Goal: Information Seeking & Learning: Learn about a topic

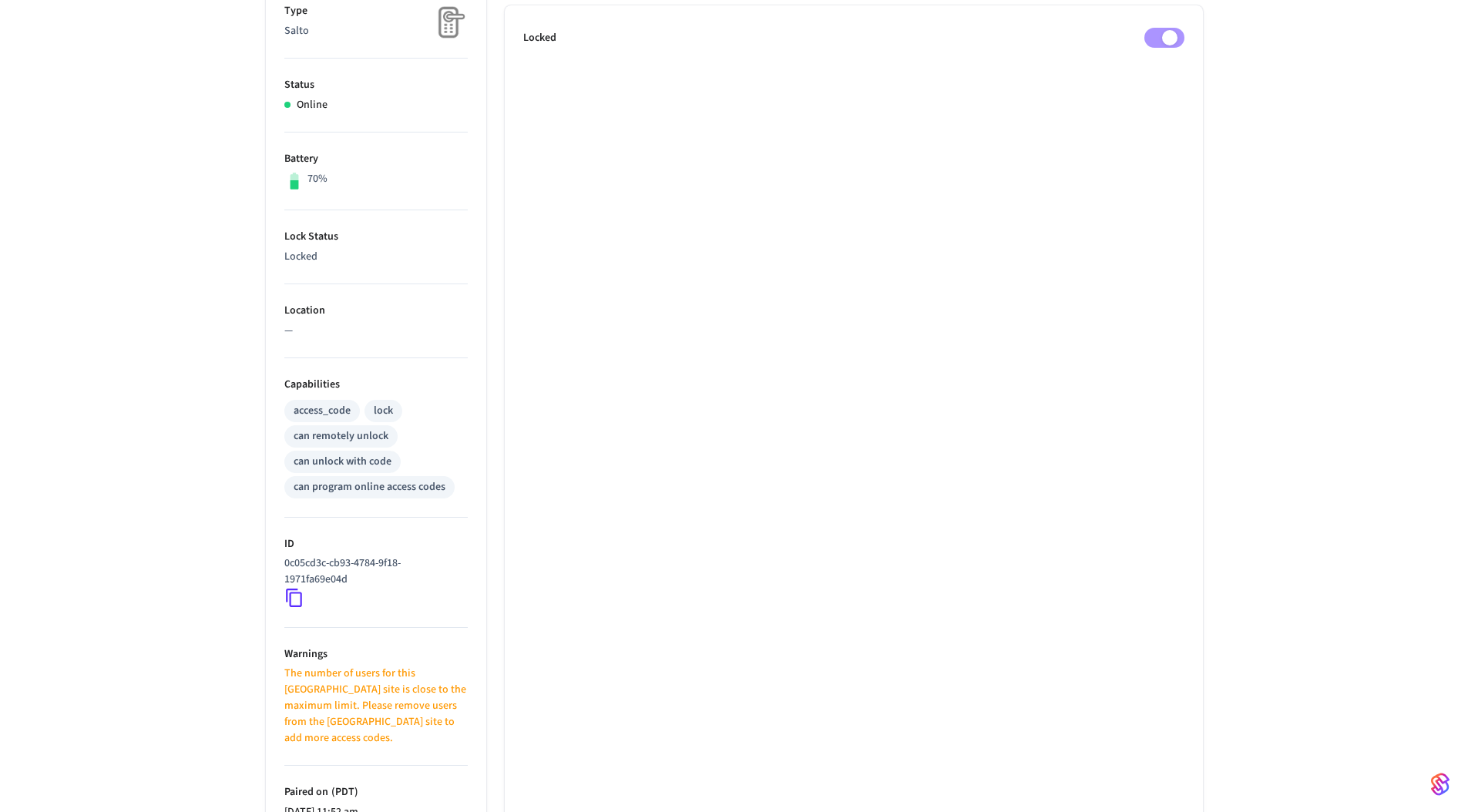
click at [222, 265] on div "Pin lock 1 Properties Type Salto Status Online Battery 70% Lock Status Locked L…" at bounding box center [734, 408] width 1468 height 1125
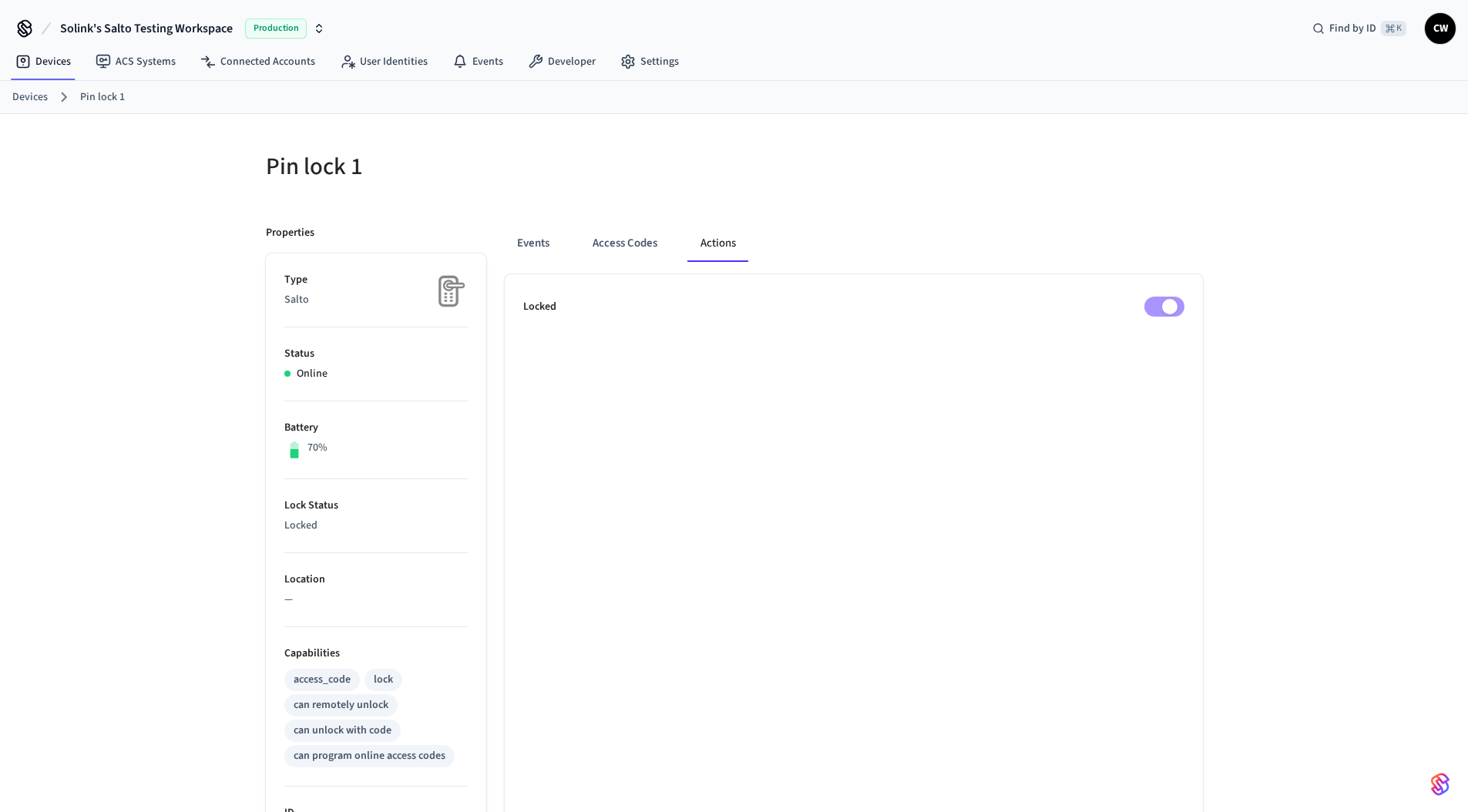
click at [1016, 194] on div at bounding box center [973, 176] width 460 height 49
drag, startPoint x: 68, startPoint y: 239, endPoint x: 56, endPoint y: 13, distance: 226.3
click at [70, 234] on div "Pin lock 1 Properties Type Salto Status Online Battery 70% Lock Status Locked L…" at bounding box center [734, 677] width 1468 height 1125
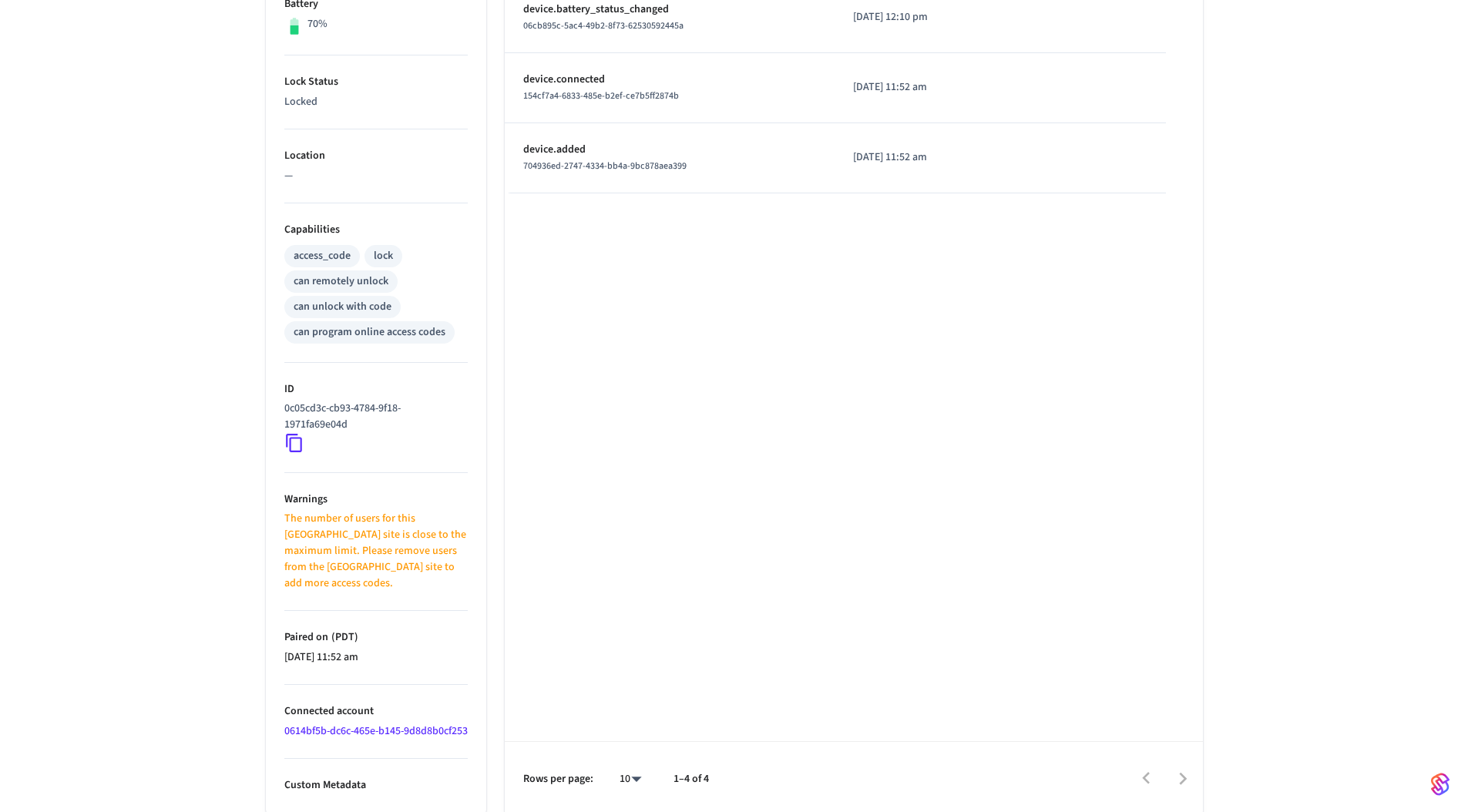
scroll to position [427, 0]
click at [288, 434] on icon at bounding box center [295, 439] width 20 height 20
click at [298, 437] on icon at bounding box center [295, 439] width 20 height 20
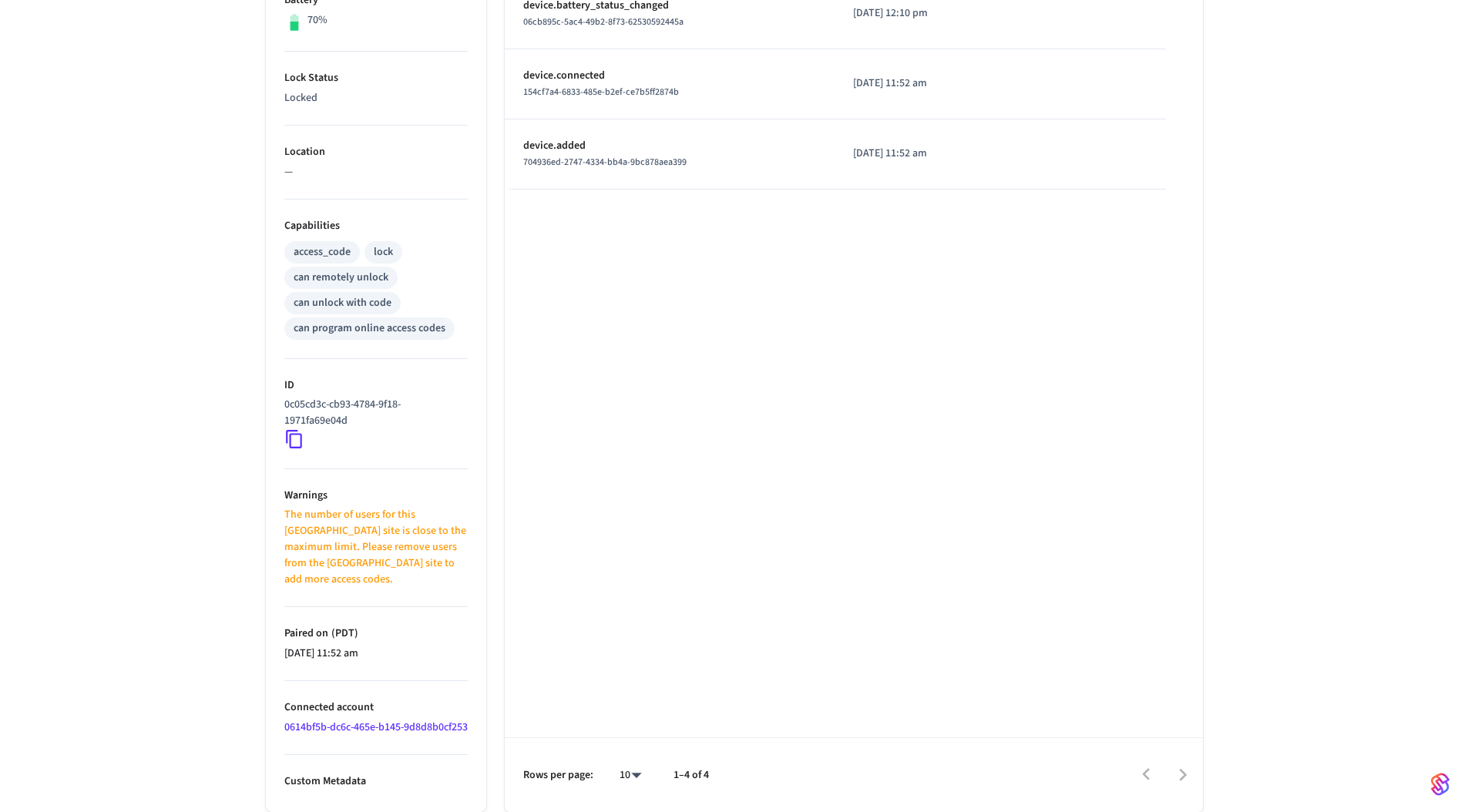
click at [298, 437] on icon at bounding box center [295, 439] width 20 height 20
click at [171, 449] on div "Pin lock 1 ​ ​ Properties Type Salto Status Online Battery 70% Lock Status Lock…" at bounding box center [734, 249] width 1468 height 1125
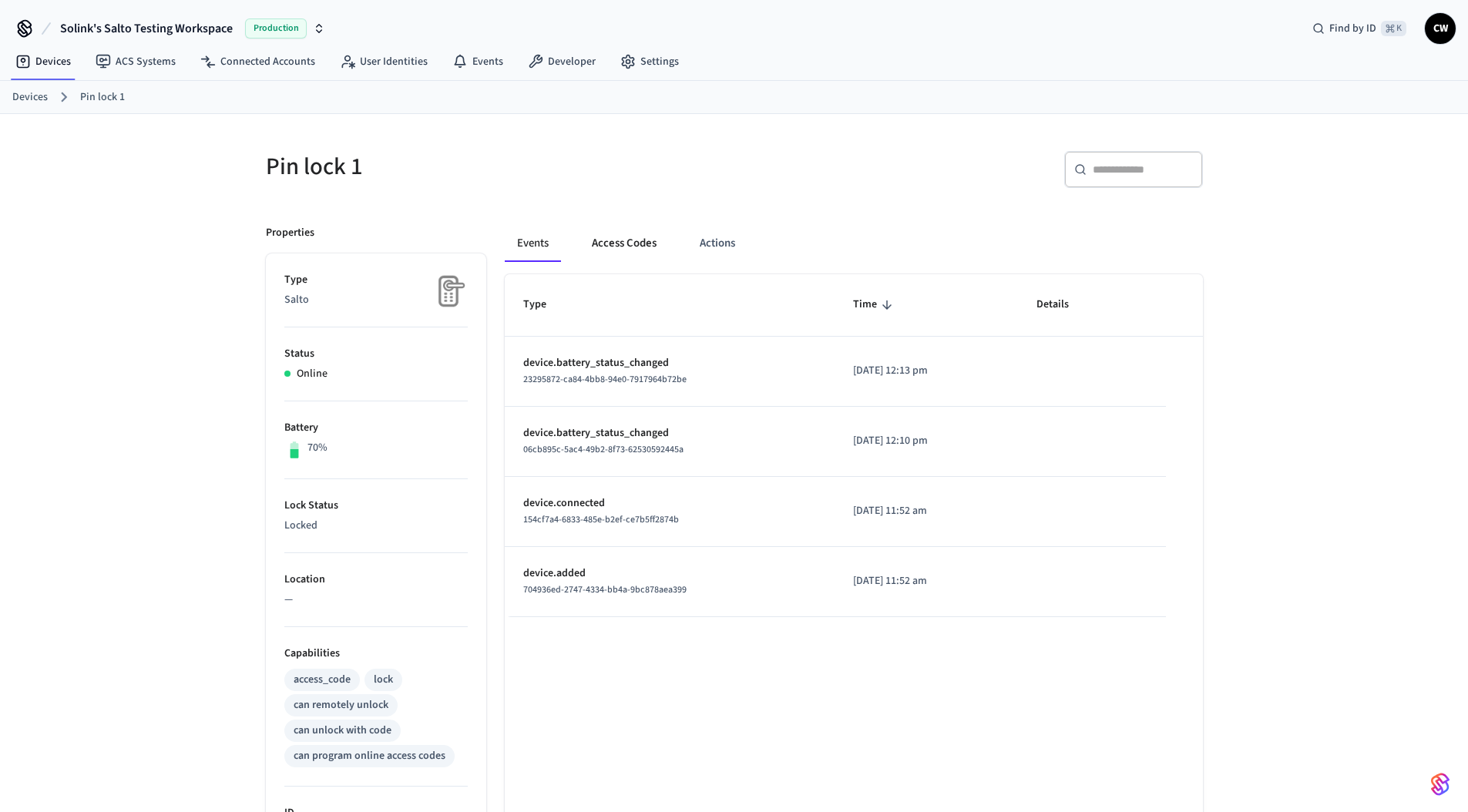
click at [636, 240] on button "Access Codes" at bounding box center [624, 243] width 89 height 37
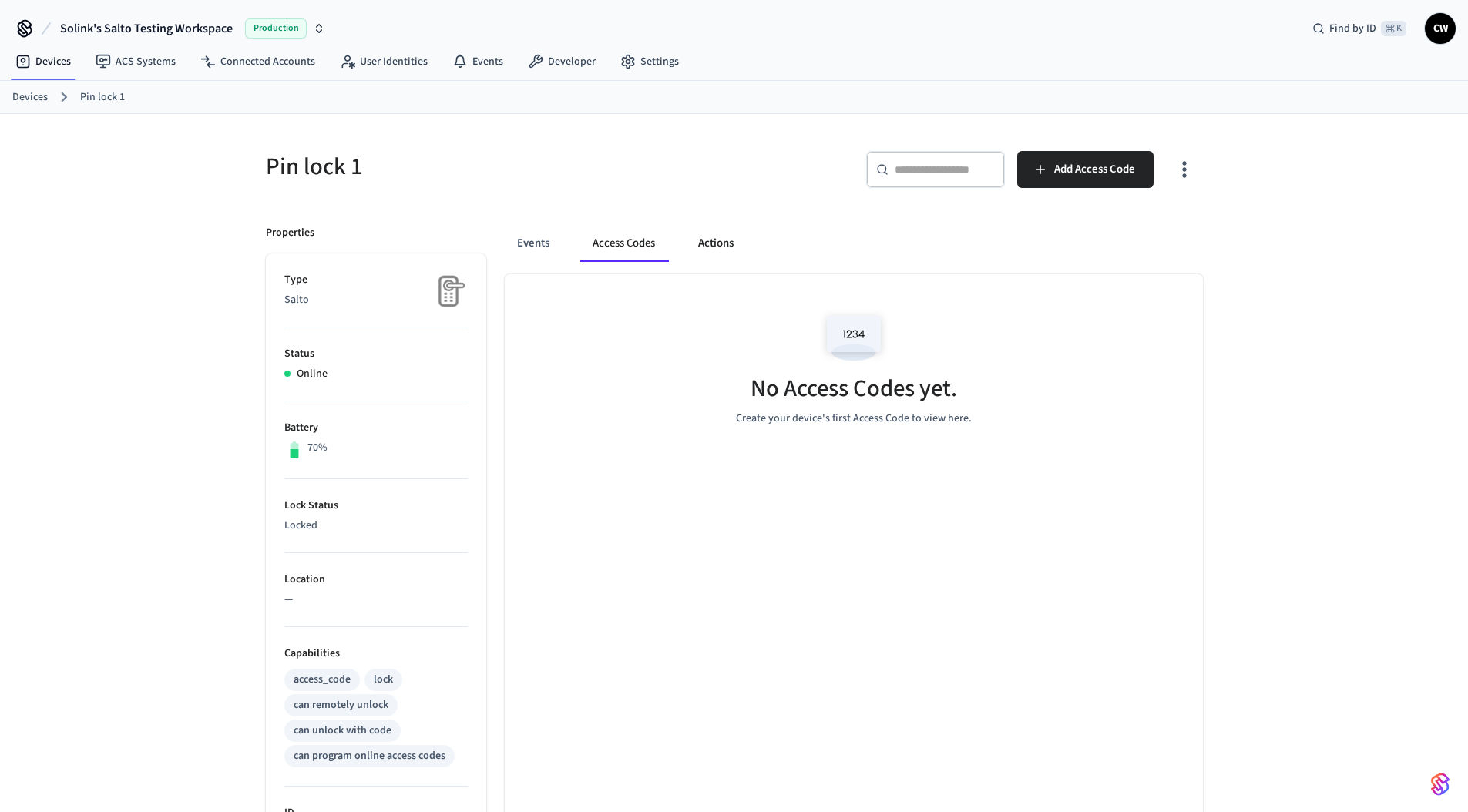
click at [719, 244] on button "Actions" at bounding box center [716, 243] width 60 height 37
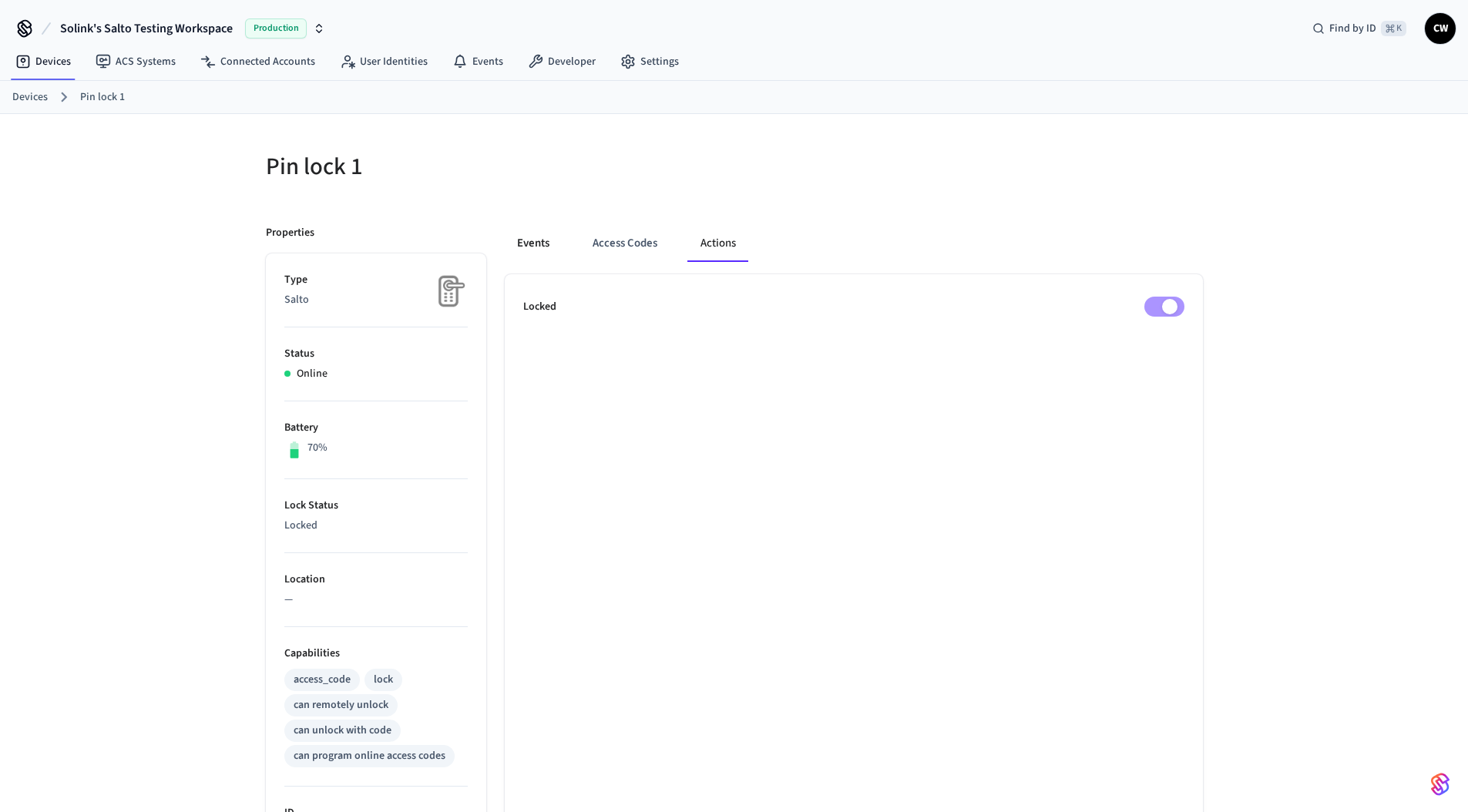
click at [542, 247] on button "Events" at bounding box center [533, 243] width 57 height 37
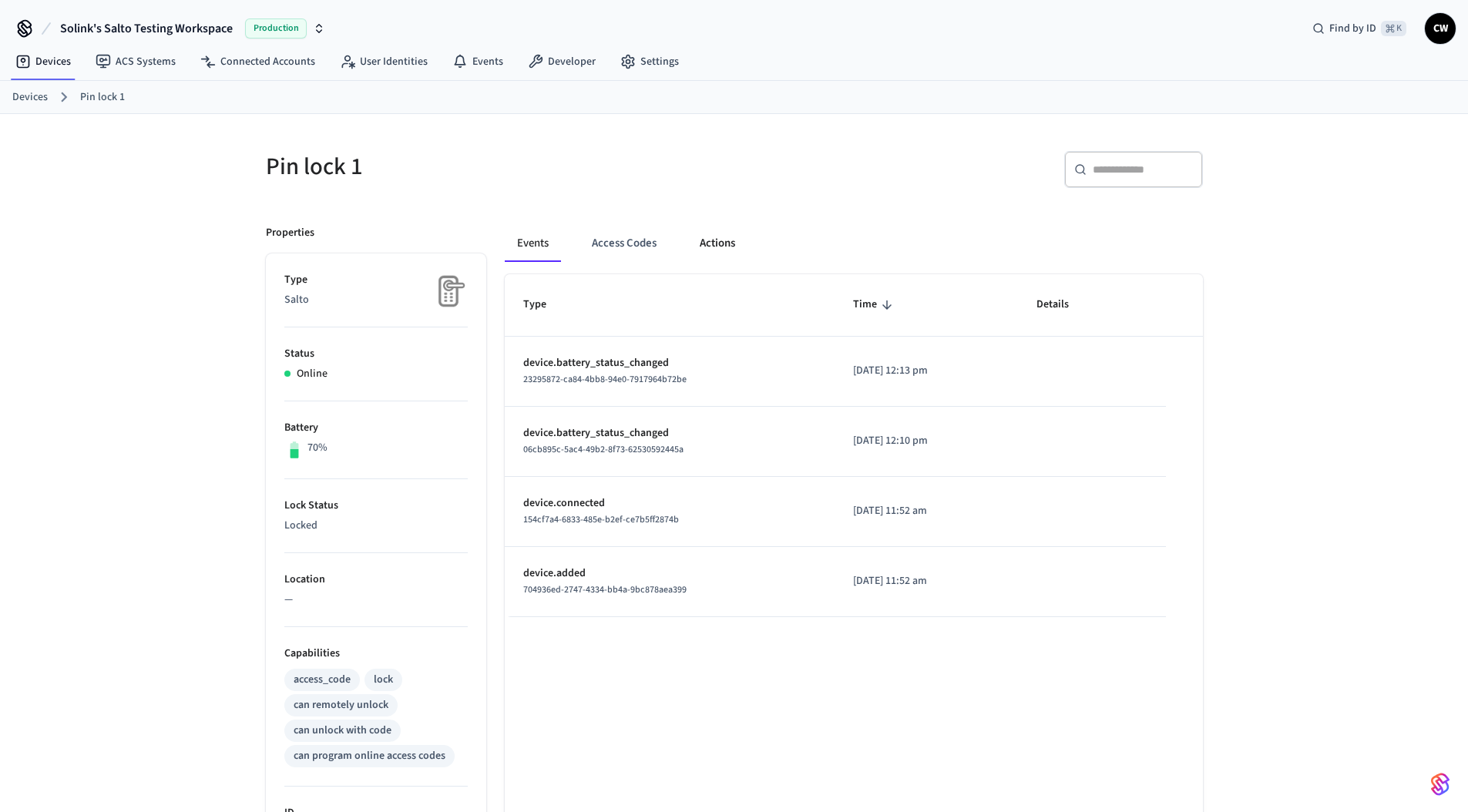
click at [708, 238] on button "Actions" at bounding box center [717, 243] width 60 height 37
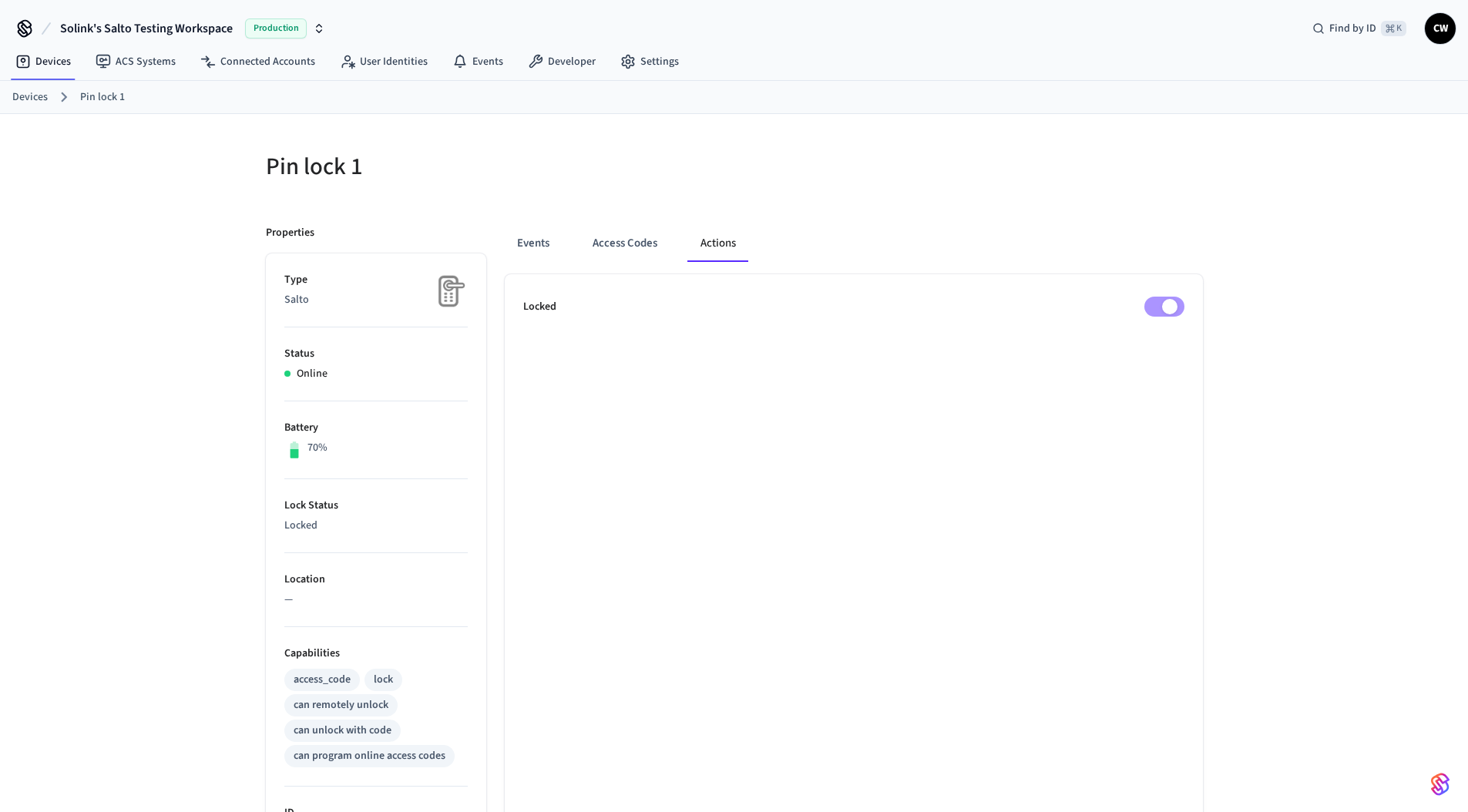
click at [692, 183] on h5 "Pin lock 1" at bounding box center [496, 167] width 460 height 32
drag, startPoint x: 0, startPoint y: 0, endPoint x: 112, endPoint y: 250, distance: 273.9
click at [110, 251] on div "Pin lock 1 ​ ​ Properties Type Salto Status Online Battery 70% Lock Status Lock…" at bounding box center [734, 677] width 1468 height 1125
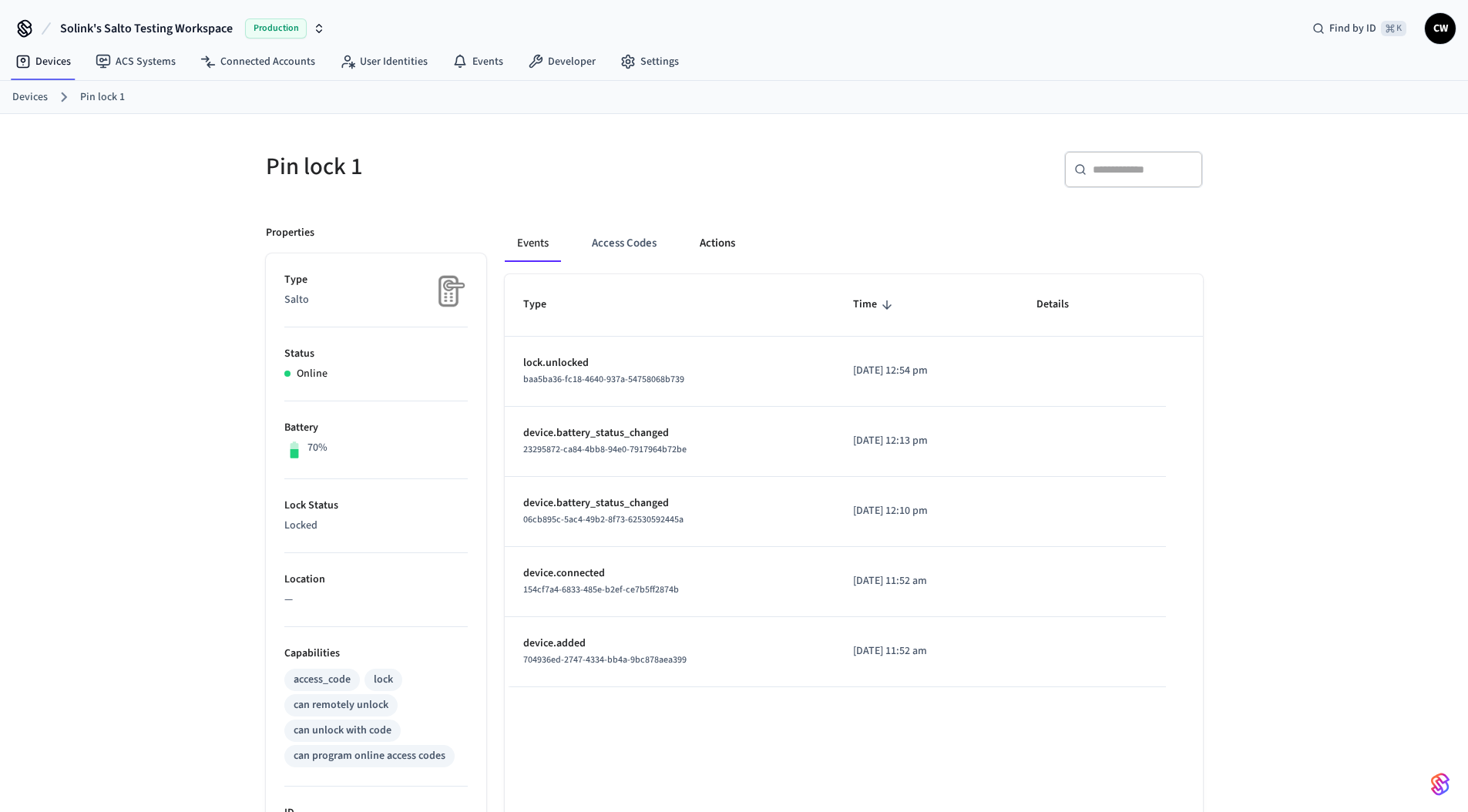
click at [730, 243] on button "Actions" at bounding box center [717, 243] width 60 height 37
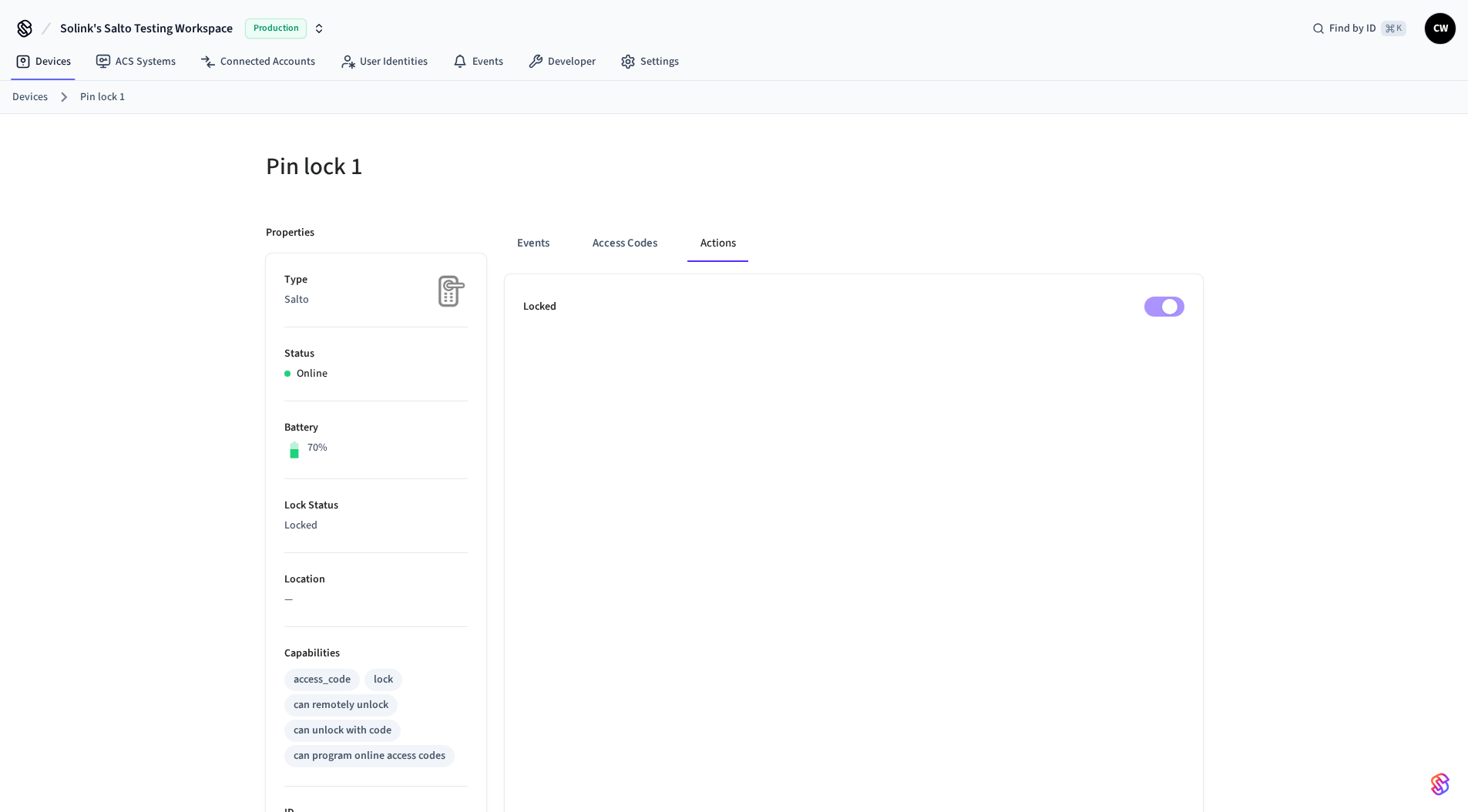
click at [990, 207] on div "Events Access Codes Actions Locked" at bounding box center [844, 723] width 716 height 1033
click at [1209, 235] on div "Pin lock 1 Properties Type Salto Status Online Battery 70% Lock Status Locked L…" at bounding box center [734, 687] width 962 height 1107
click at [336, 169] on h5 "Pin lock 1" at bounding box center [496, 167] width 460 height 32
click at [536, 170] on h5 "Pin lock 1" at bounding box center [496, 167] width 460 height 32
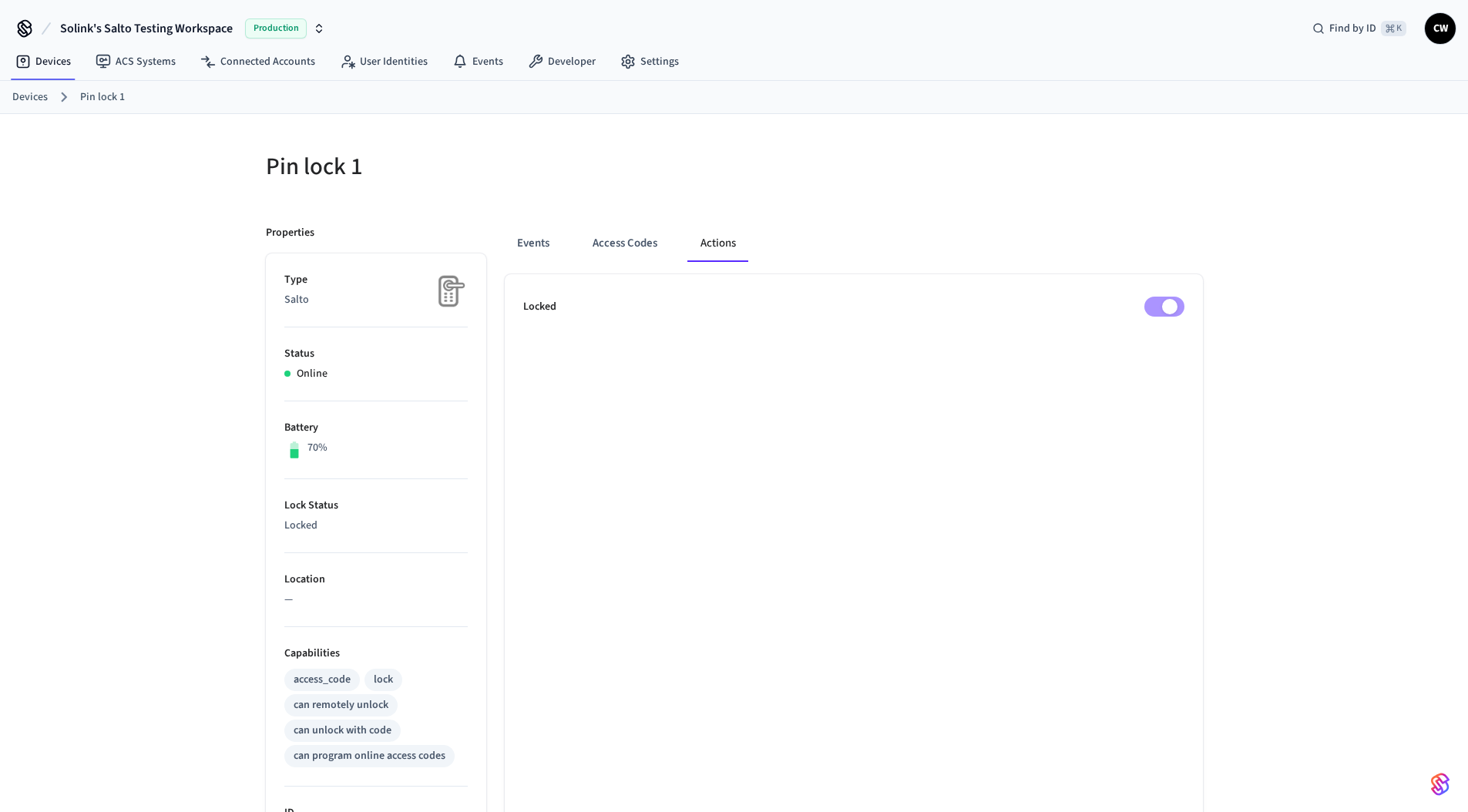
click at [1205, 200] on div "Pin lock 1 Properties Type Salto Status Online Battery 70% Lock Status Locked L…" at bounding box center [734, 687] width 962 height 1107
click at [726, 164] on div at bounding box center [964, 167] width 478 height 68
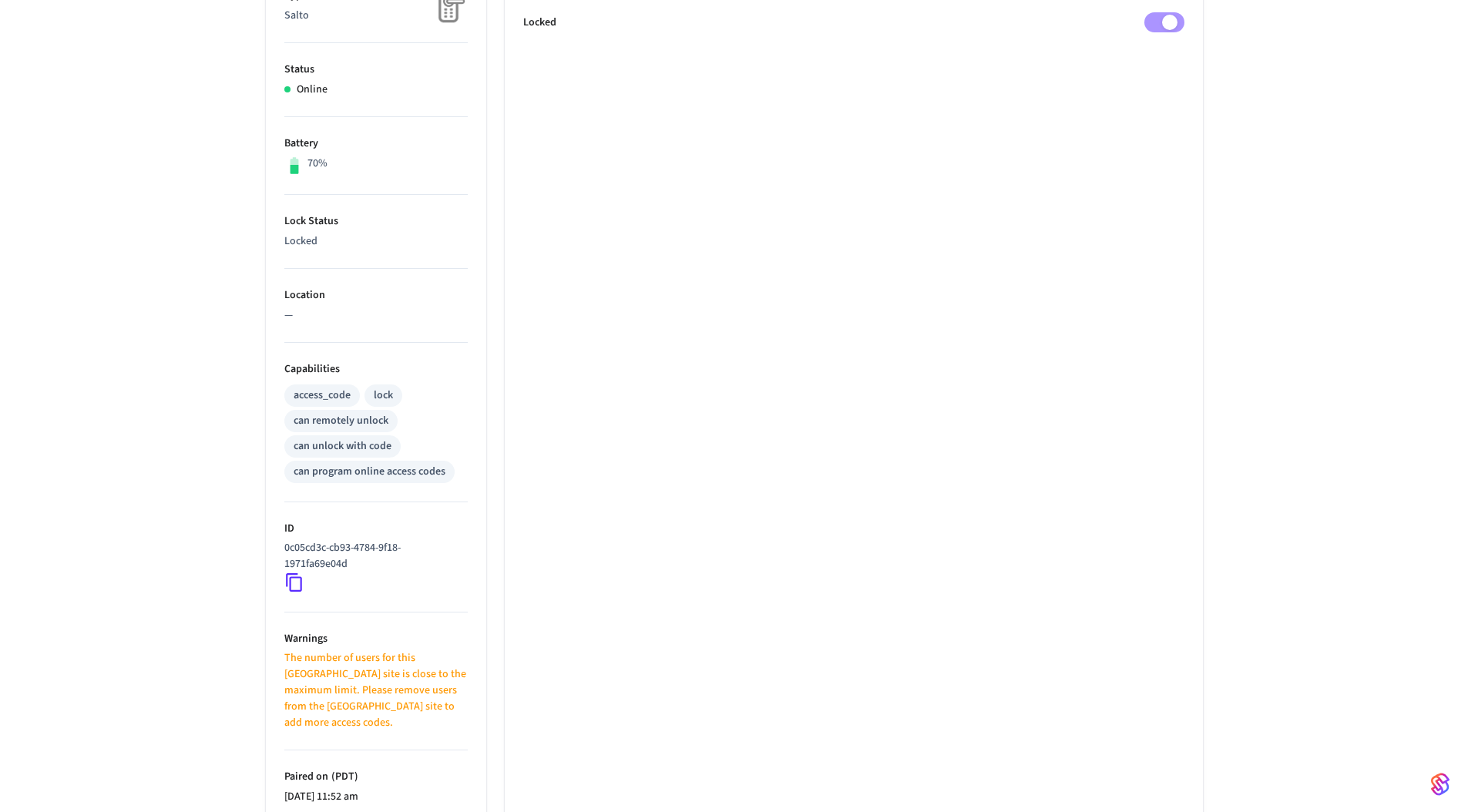
scroll to position [285, 0]
click at [298, 581] on icon at bounding box center [295, 581] width 20 height 20
click at [185, 534] on div "Pin lock 1 Properties Type Salto Status Online Battery 70% Lock Status Locked L…" at bounding box center [734, 391] width 1468 height 1125
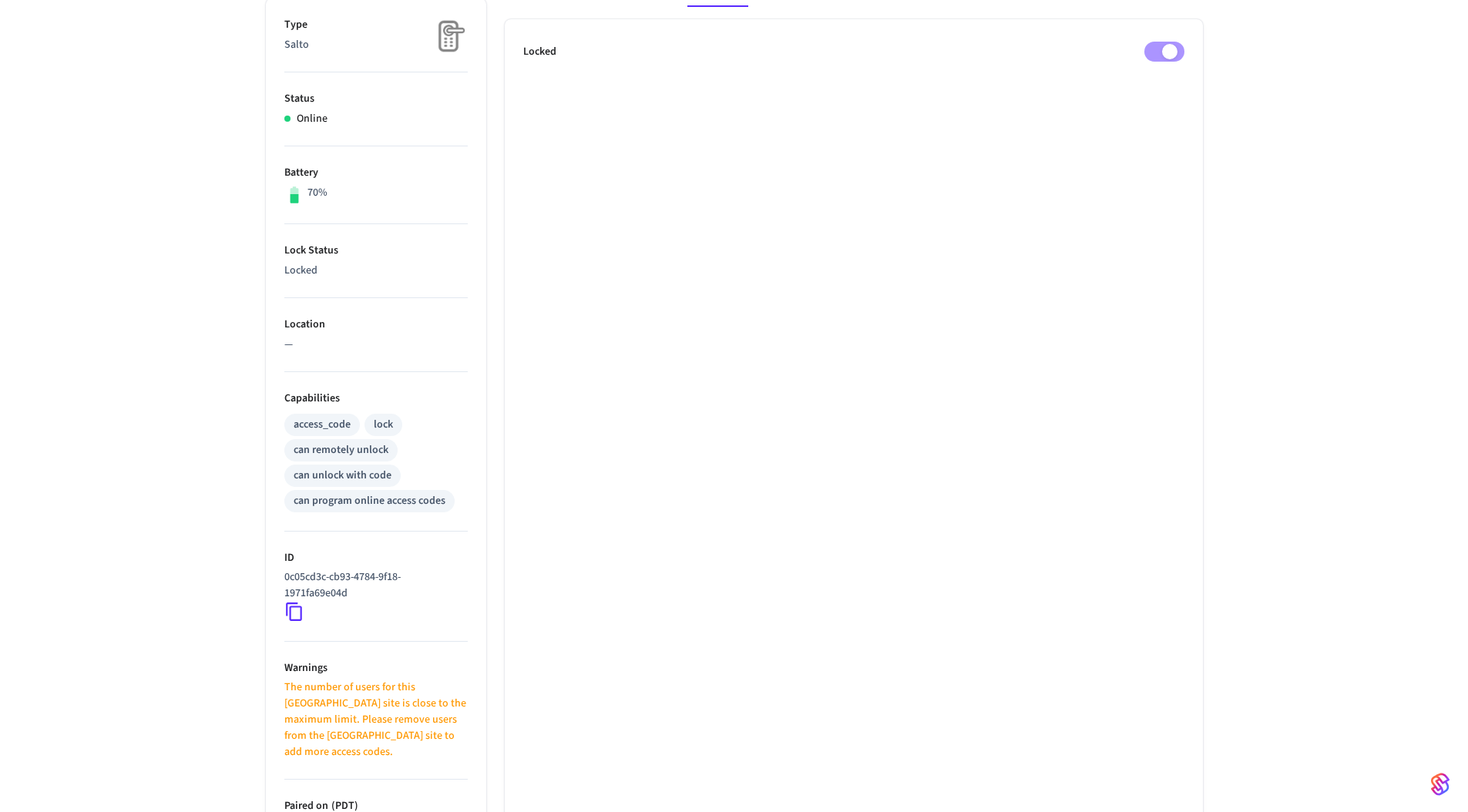
scroll to position [0, 0]
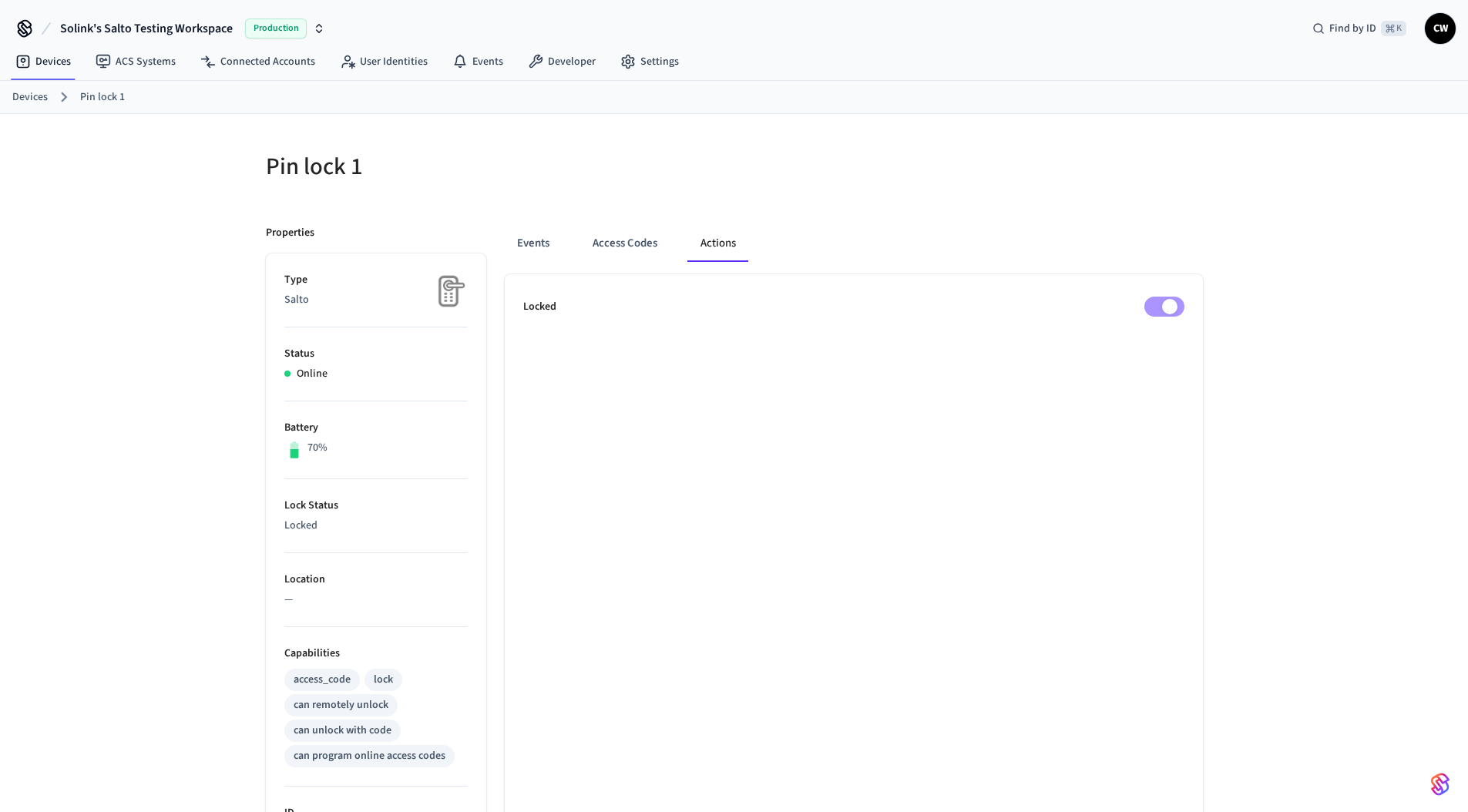
click at [787, 328] on ul "Locked" at bounding box center [853, 756] width 698 height 965
click at [544, 207] on div "Events Access Codes Actions Locked" at bounding box center [844, 723] width 716 height 1033
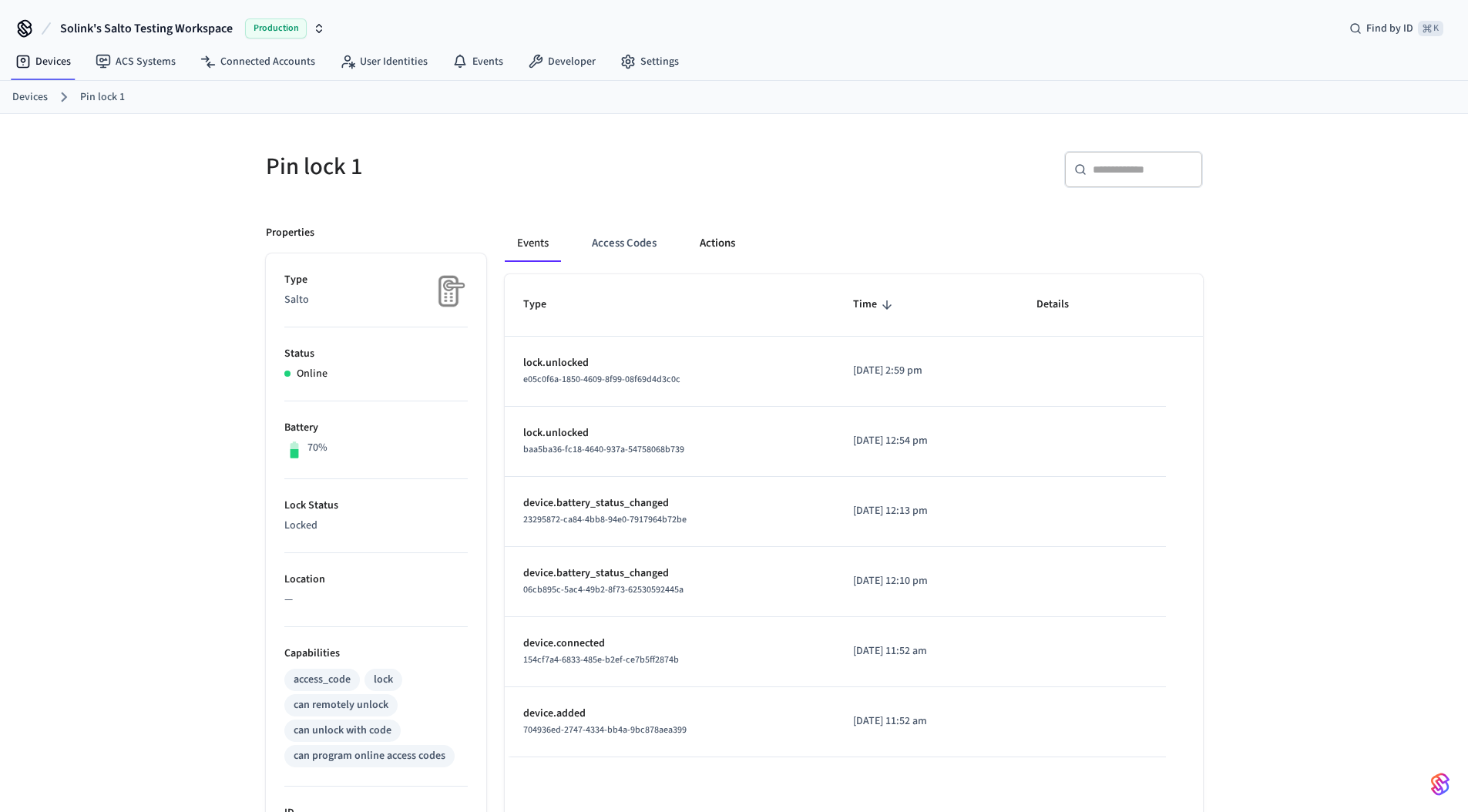
click at [727, 248] on button "Actions" at bounding box center [717, 243] width 60 height 37
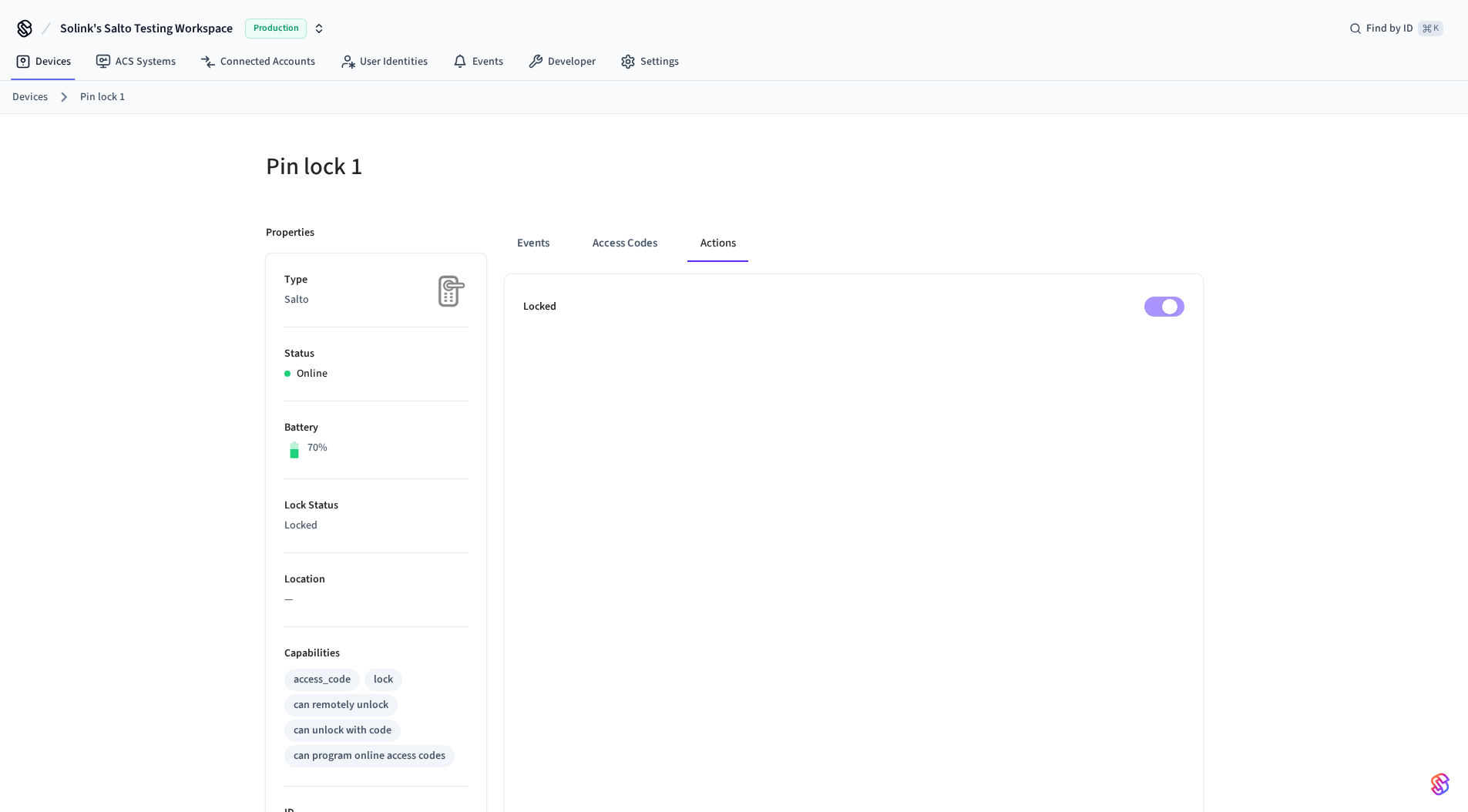
click at [476, 238] on div "Properties" at bounding box center [376, 233] width 221 height 16
click at [511, 240] on button "Events" at bounding box center [533, 243] width 57 height 37
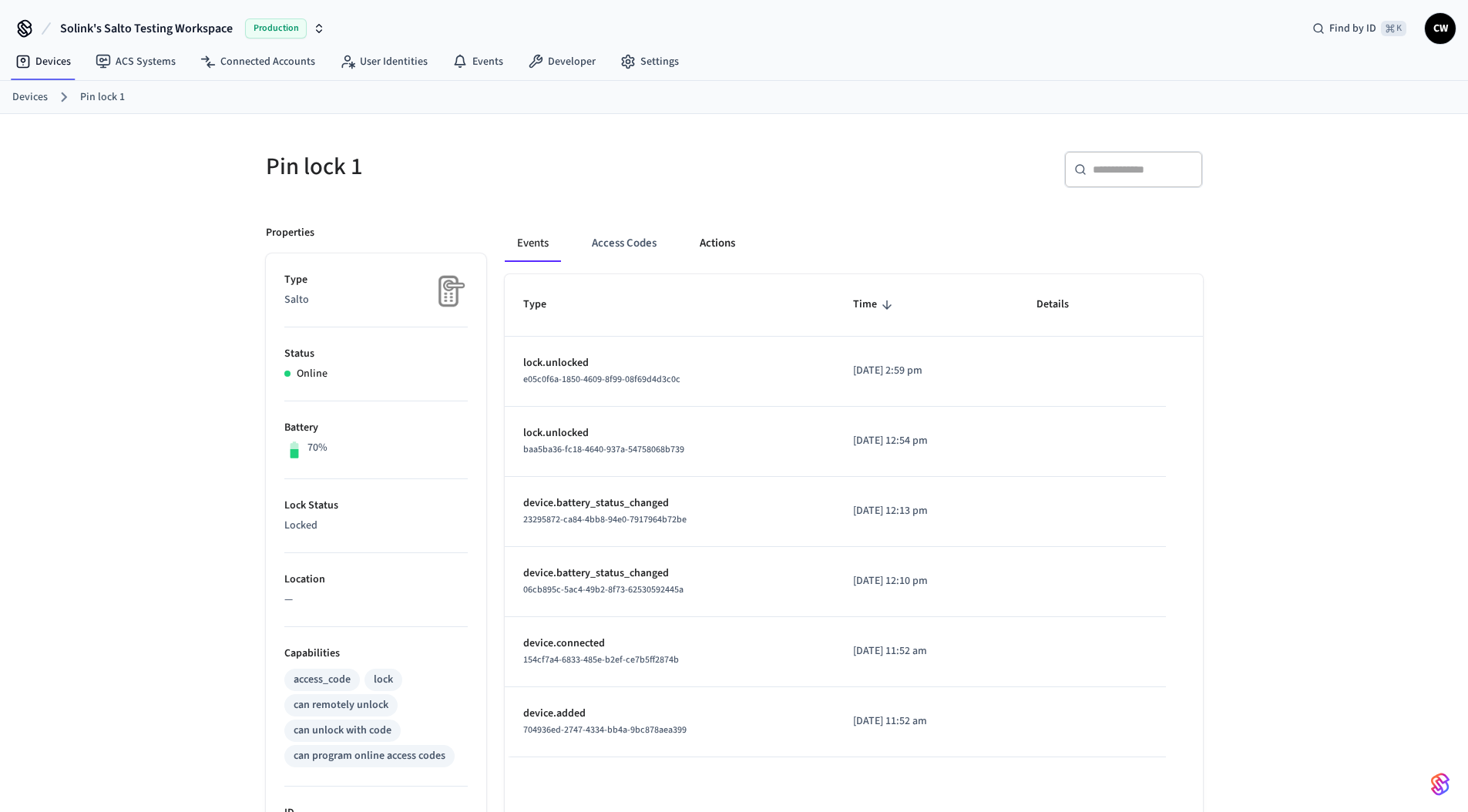
click at [712, 240] on button "Actions" at bounding box center [717, 243] width 60 height 37
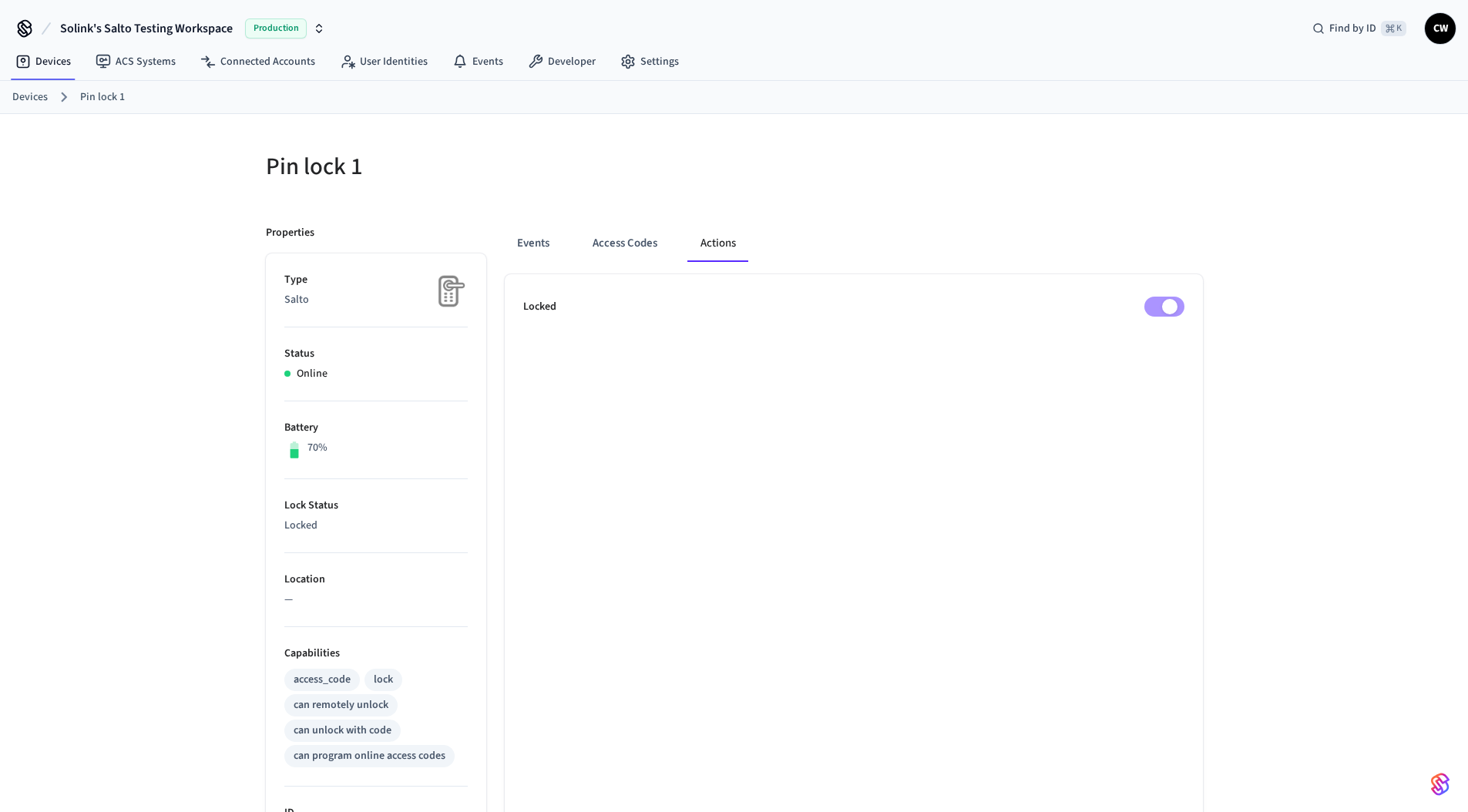
click at [608, 151] on h5 "Pin lock 1" at bounding box center [496, 167] width 460 height 32
click at [487, 144] on div "Pin lock 1" at bounding box center [486, 167] width 478 height 68
click at [119, 367] on div "Pin lock 1 Properties Type Salto Status Online Battery 70% Lock Status Locked L…" at bounding box center [734, 677] width 1468 height 1125
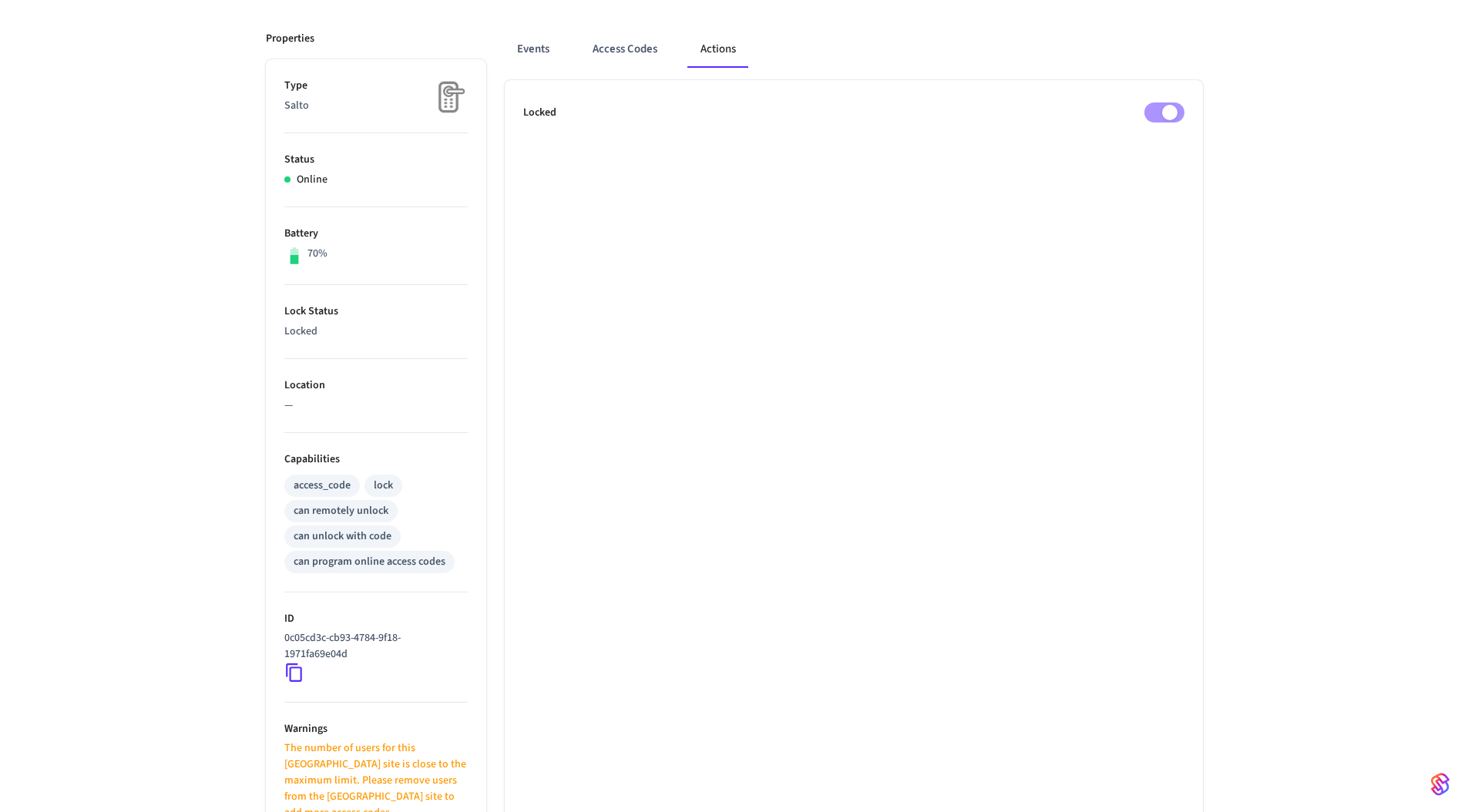
scroll to position [427, 0]
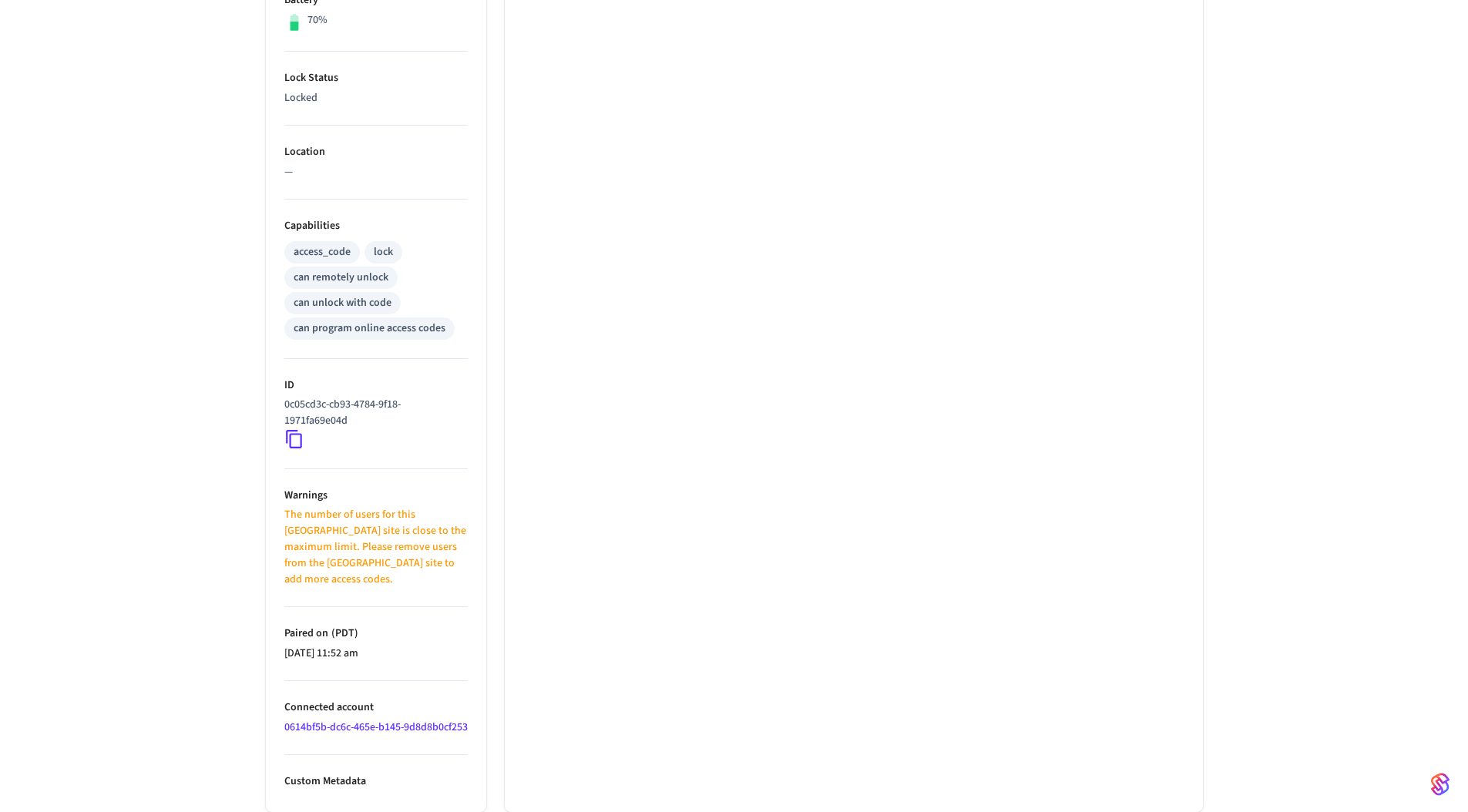
click at [296, 437] on icon at bounding box center [295, 439] width 20 height 20
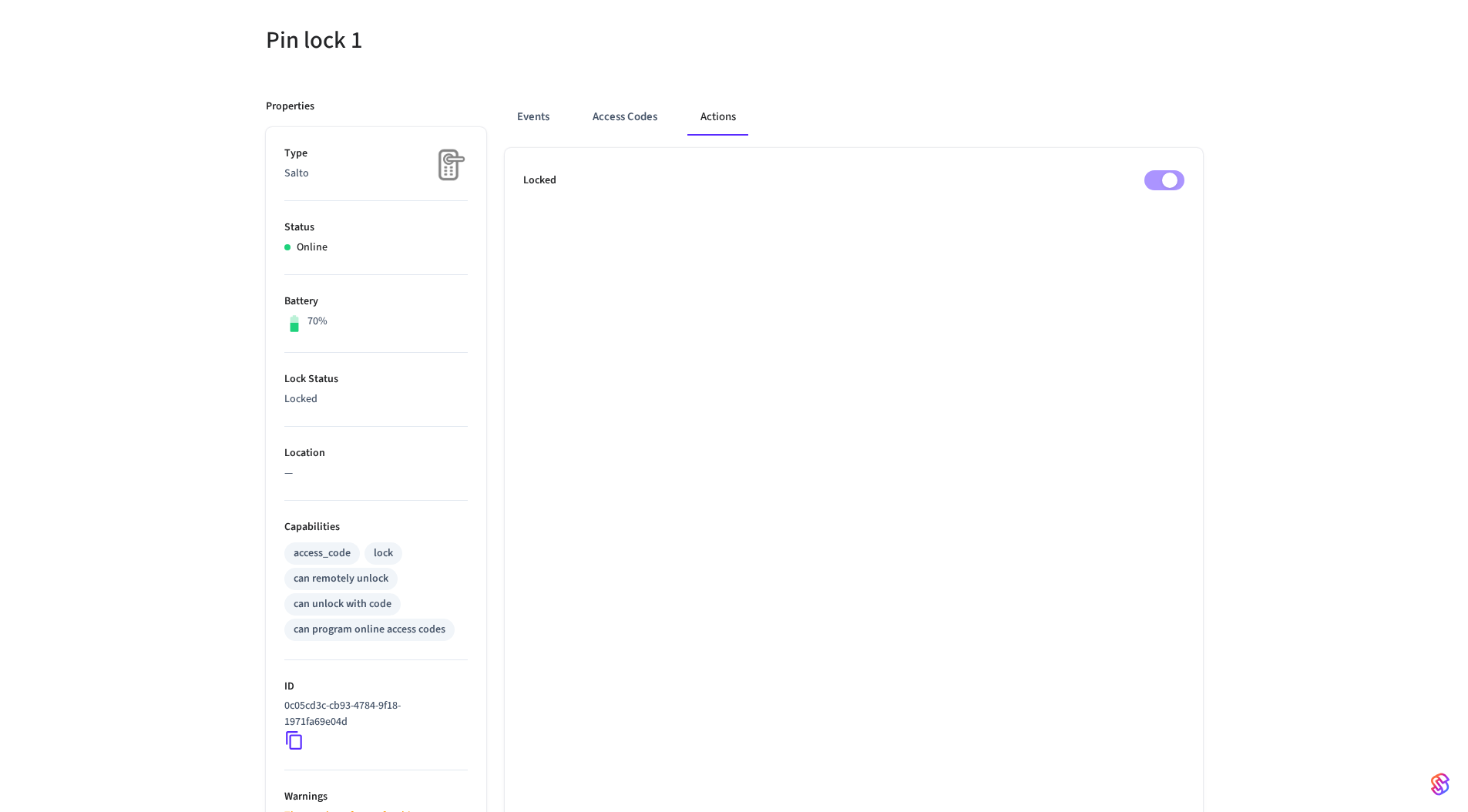
scroll to position [0, 0]
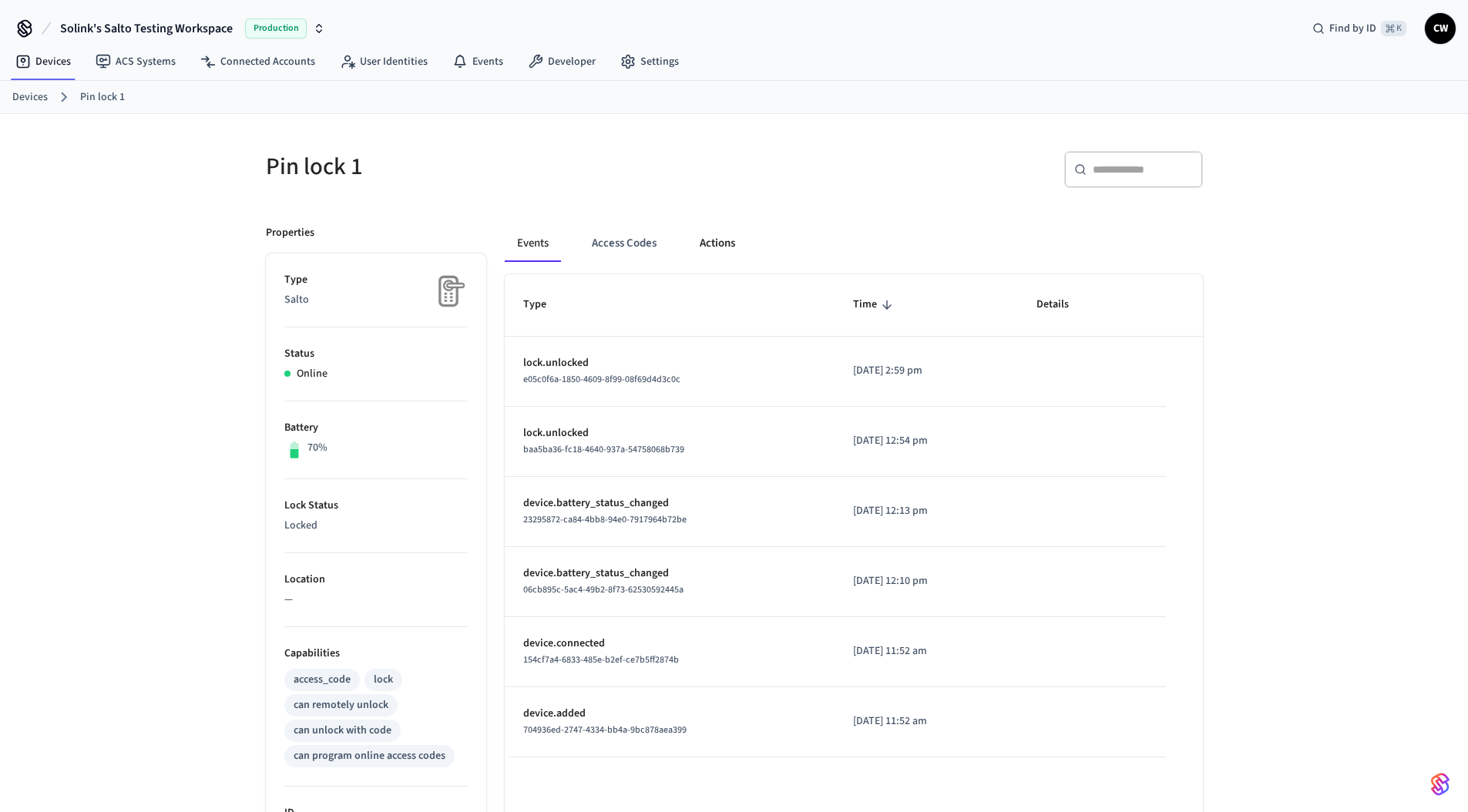
click at [720, 239] on button "Actions" at bounding box center [717, 243] width 60 height 37
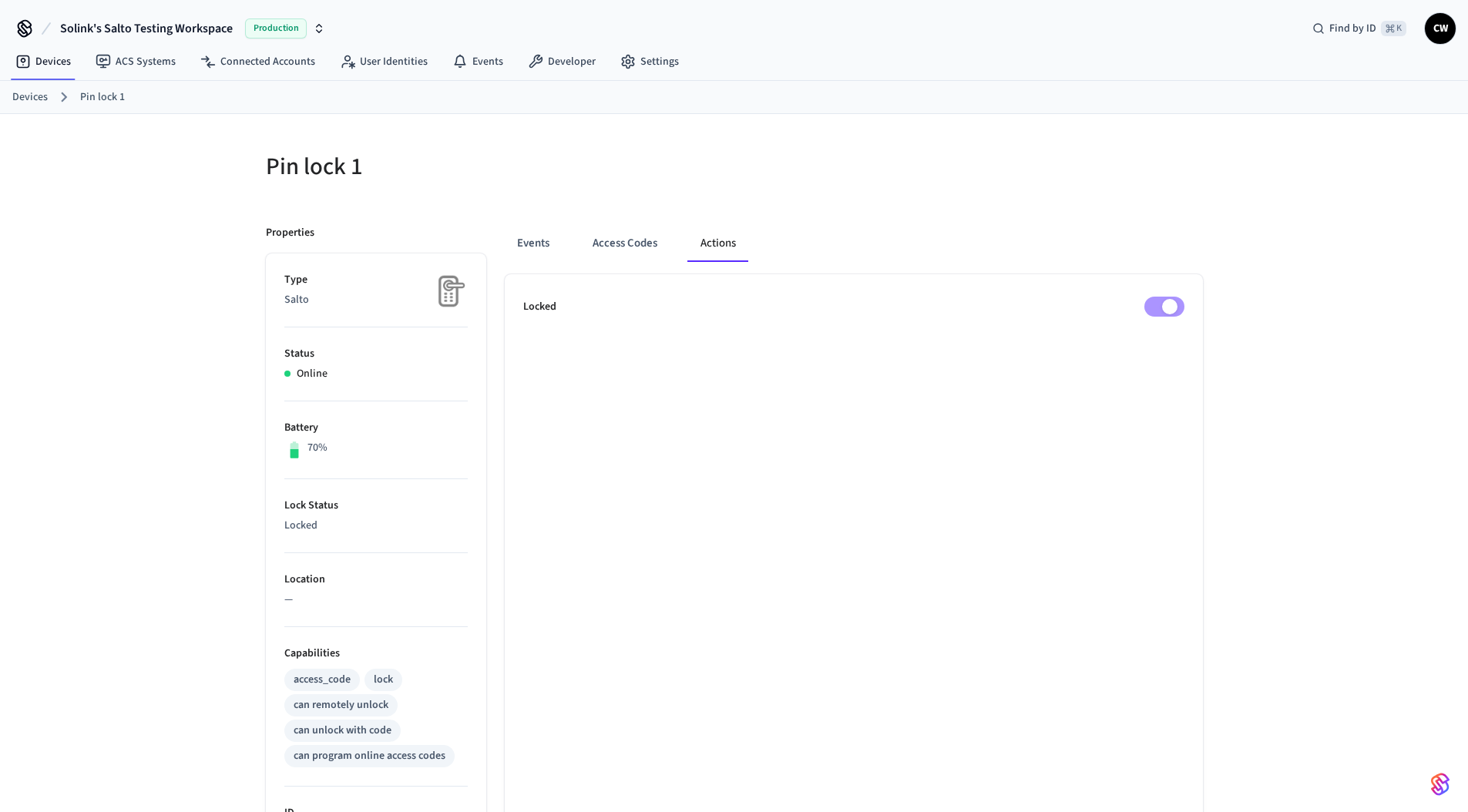
click at [818, 181] on div at bounding box center [973, 176] width 460 height 49
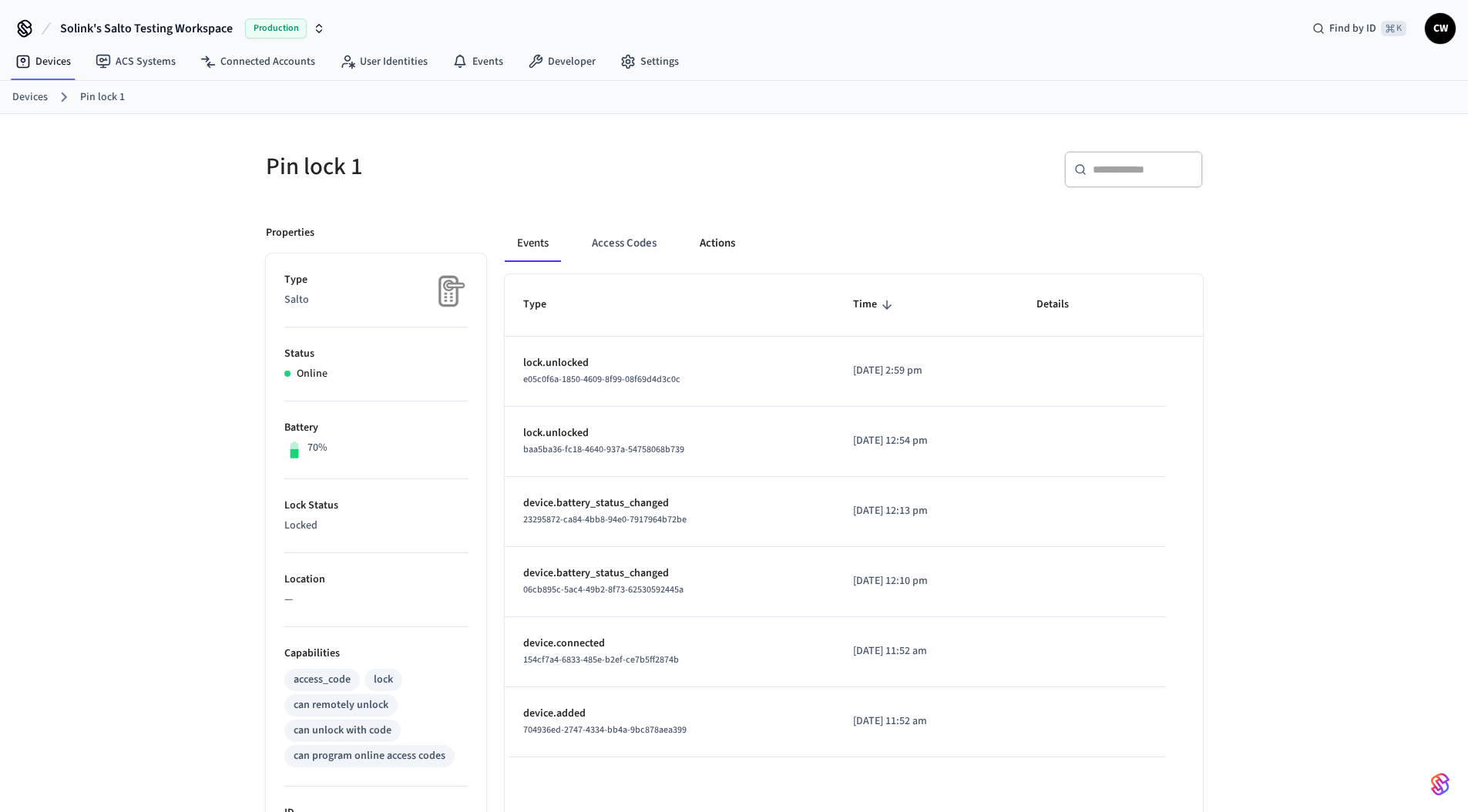
click at [722, 235] on button "Actions" at bounding box center [717, 243] width 60 height 37
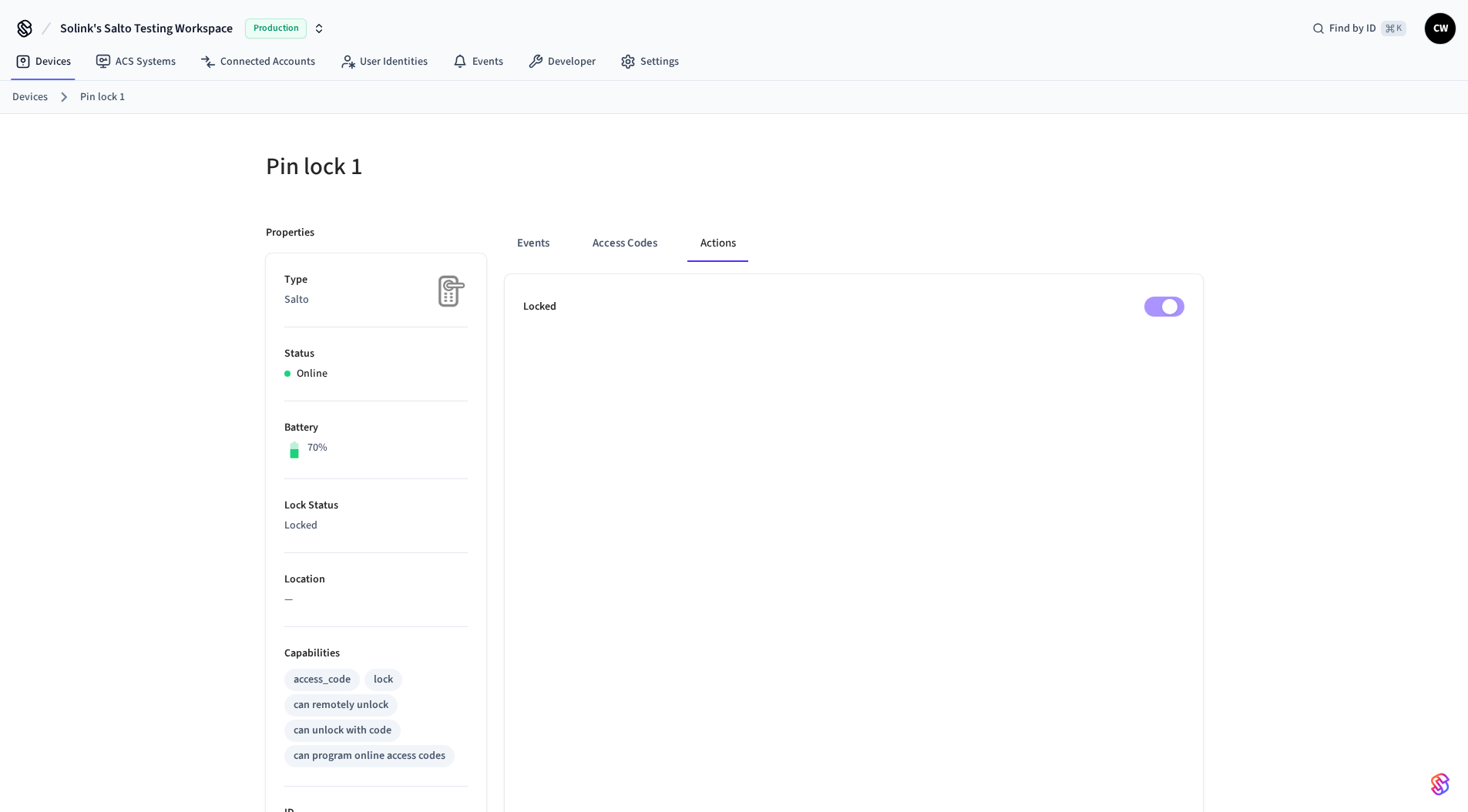
click at [934, 196] on div at bounding box center [973, 176] width 460 height 49
click at [144, 231] on div "Pin lock 1 Properties Type Salto Status Online Battery 70% Lock Status Locked L…" at bounding box center [734, 677] width 1468 height 1125
click at [192, 309] on div "Pin lock 1 Properties Type Salto Status Online Battery 70% Lock Status Locked L…" at bounding box center [734, 677] width 1468 height 1125
click at [161, 285] on div "Pin lock 1 Properties Type Salto Status Online Battery 70% Lock Status Locked L…" at bounding box center [734, 677] width 1468 height 1125
click at [109, 249] on div "Pin lock 1 Properties Type Salto Status Online Battery 70% Lock Status Locked L…" at bounding box center [734, 677] width 1468 height 1125
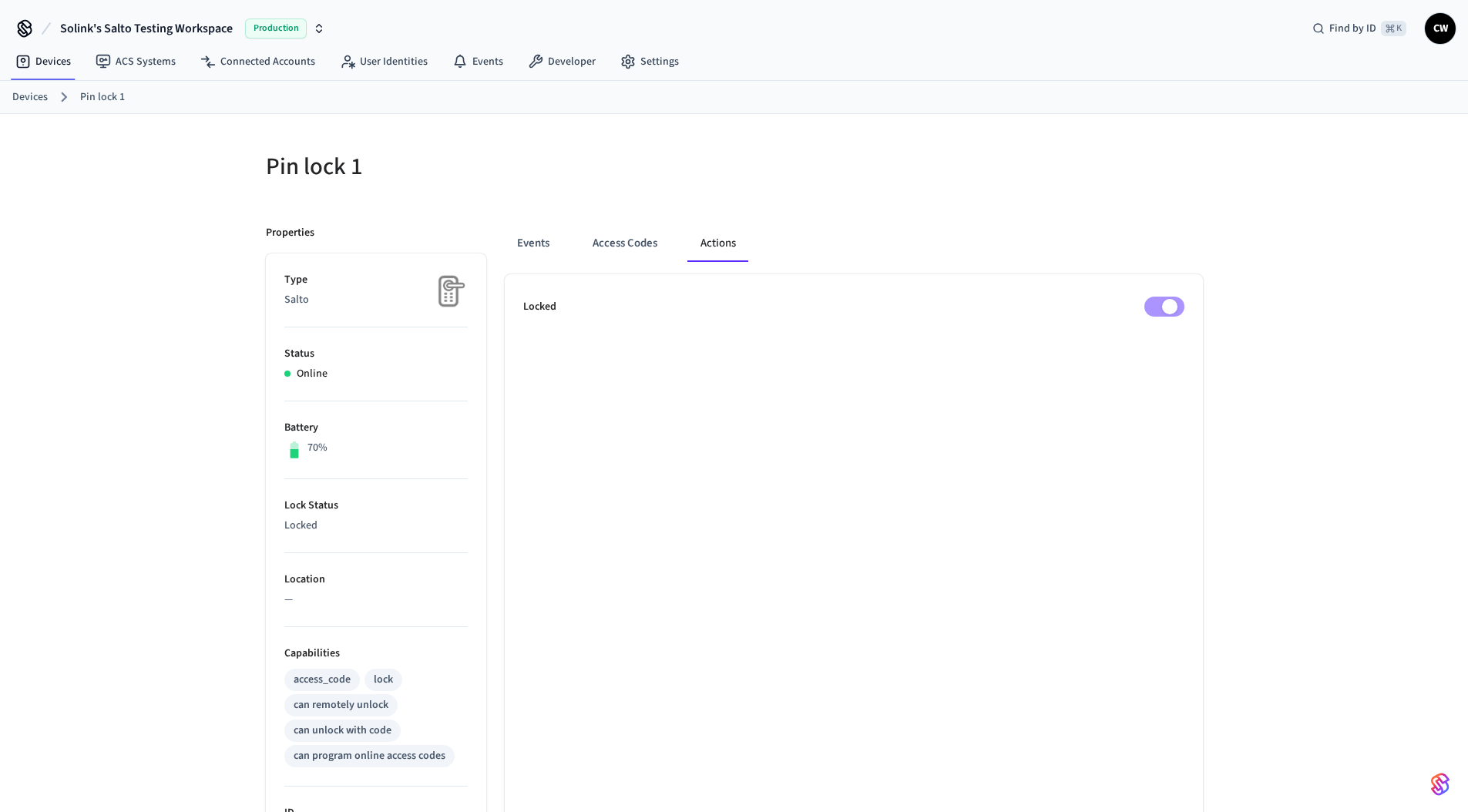
click at [192, 250] on div "Pin lock 1 Properties Type Salto Status Online Battery 70% Lock Status Locked L…" at bounding box center [734, 677] width 1468 height 1125
click at [157, 252] on div "Pin lock 1 Properties Type Salto Status Online Battery 70% Lock Status Locked L…" at bounding box center [734, 677] width 1468 height 1125
click at [184, 560] on div "Pin lock 1 Properties Type Salto Status Online Battery 70% Lock Status Locked L…" at bounding box center [734, 677] width 1468 height 1125
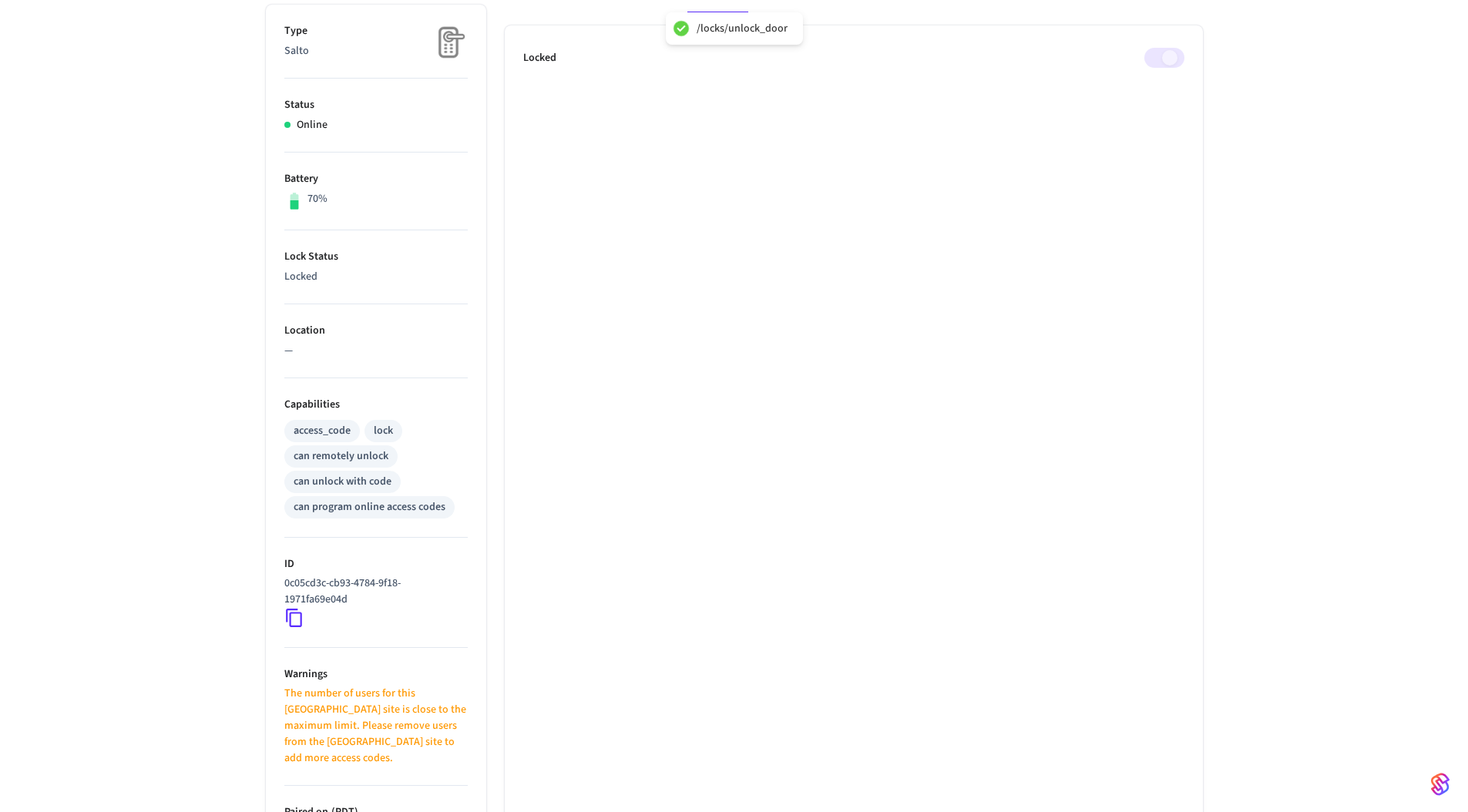
scroll to position [251, 0]
click at [299, 617] on icon at bounding box center [295, 615] width 20 height 20
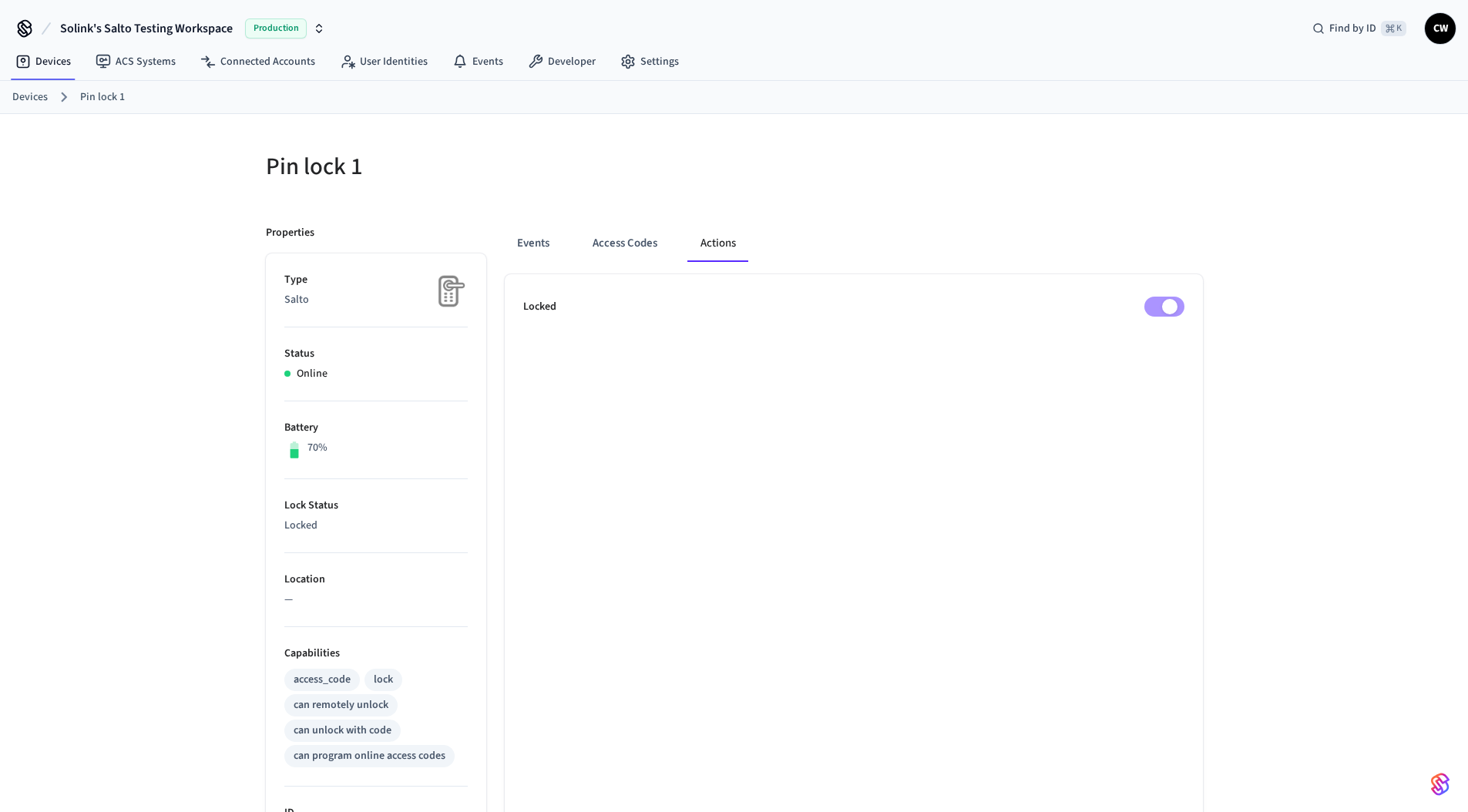
click at [1107, 211] on div "Events Access Codes Actions Locked" at bounding box center [844, 723] width 716 height 1033
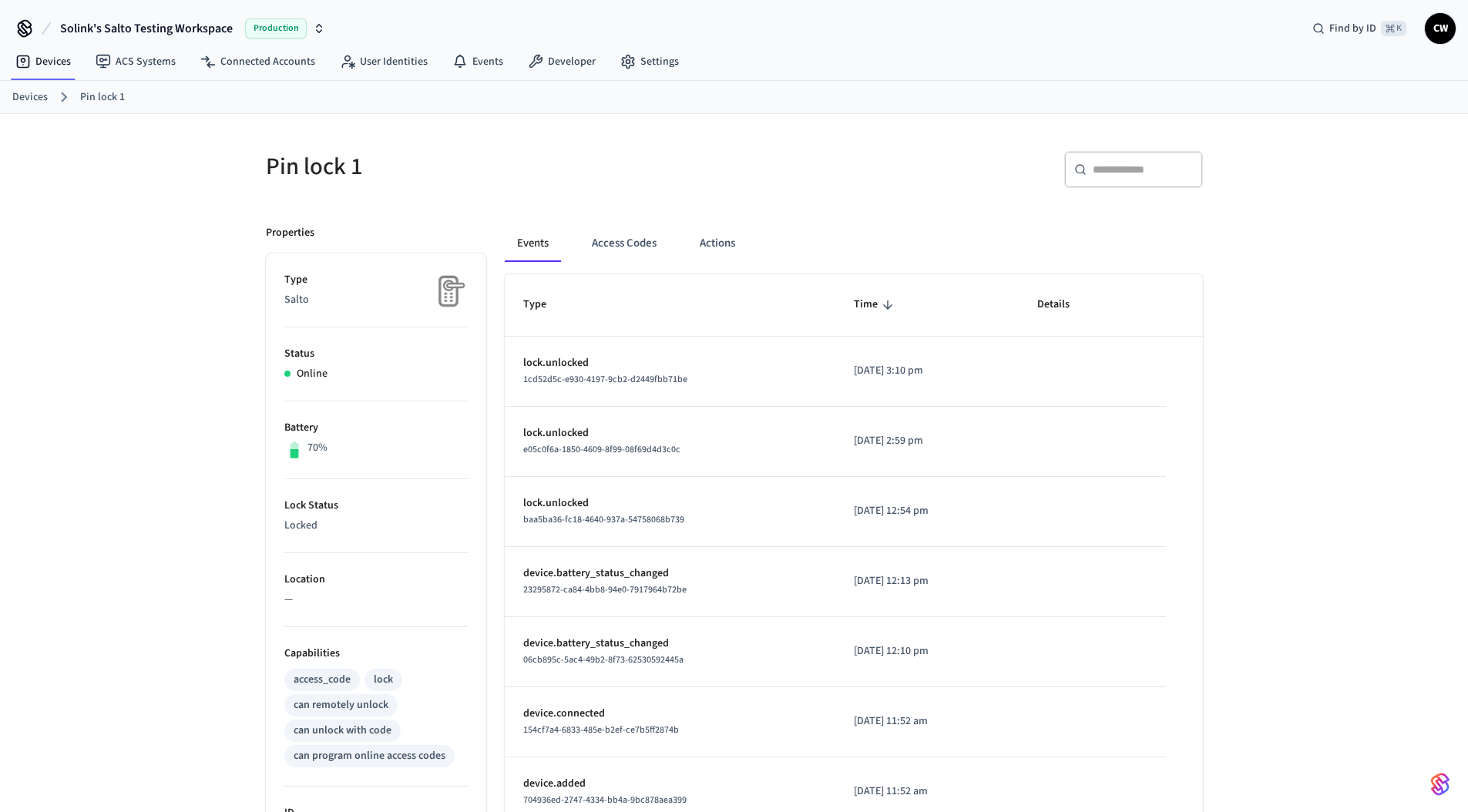
click at [743, 187] on div "​ ​" at bounding box center [973, 176] width 460 height 49
click at [730, 240] on button "Actions" at bounding box center [717, 243] width 60 height 37
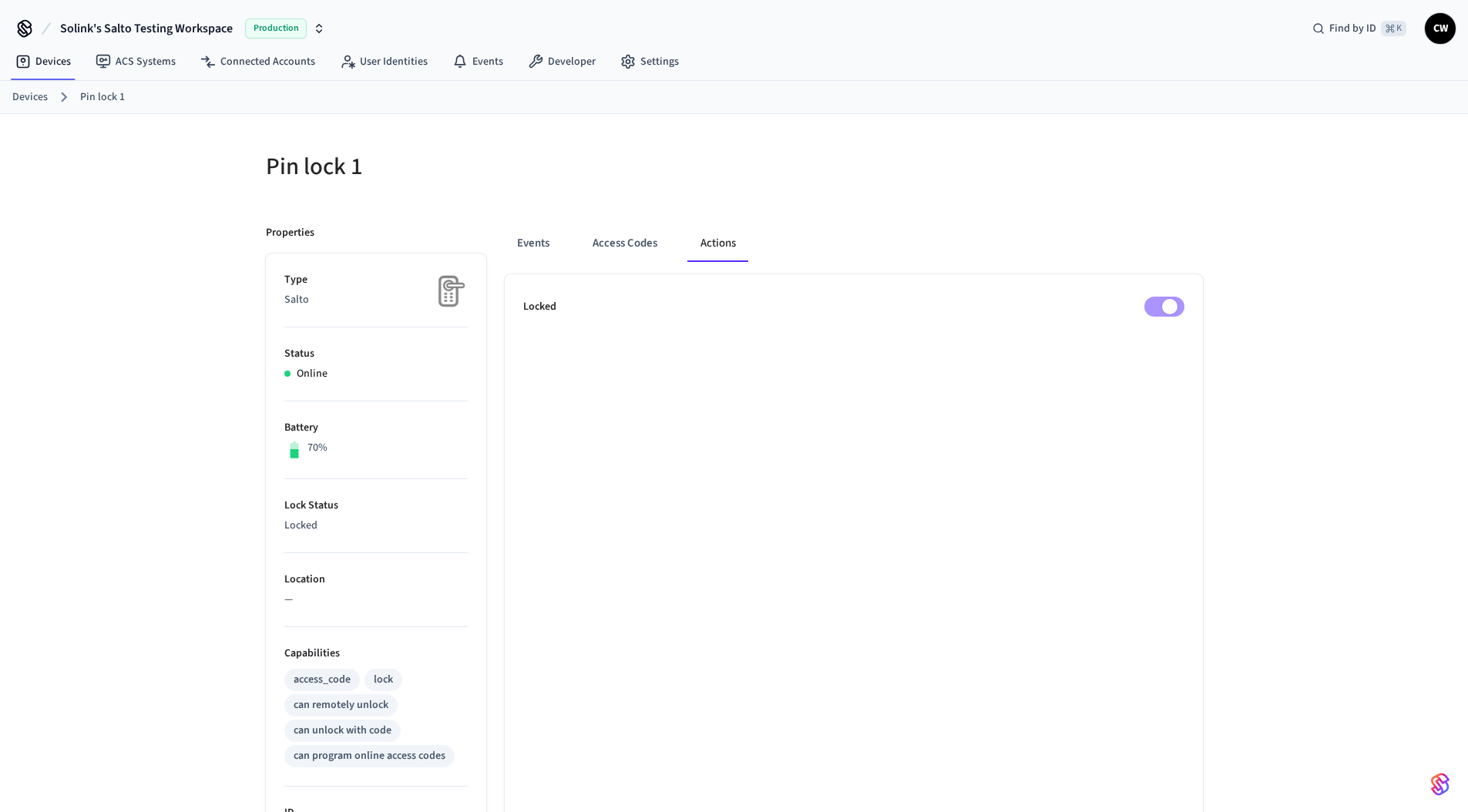
click at [875, 168] on div at bounding box center [973, 176] width 460 height 49
click at [370, 172] on h5 "Pin lock 1" at bounding box center [496, 167] width 460 height 32
click at [123, 25] on span "Solink's Salto Testing Workspace" at bounding box center [146, 28] width 172 height 19
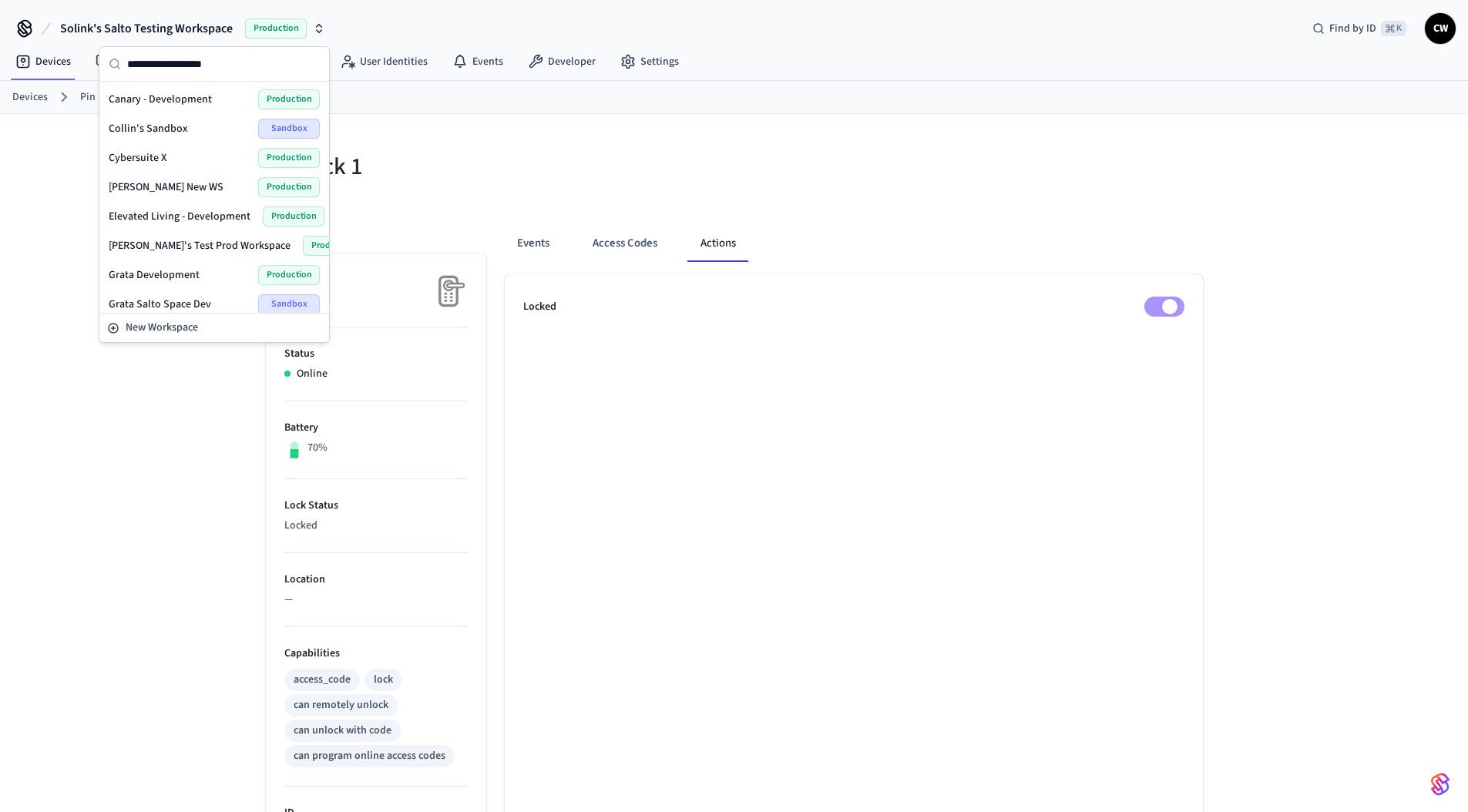
click at [57, 196] on div "Pin lock 1 Properties Type Salto Status Online Battery 70% Lock Status Locked L…" at bounding box center [734, 677] width 1468 height 1125
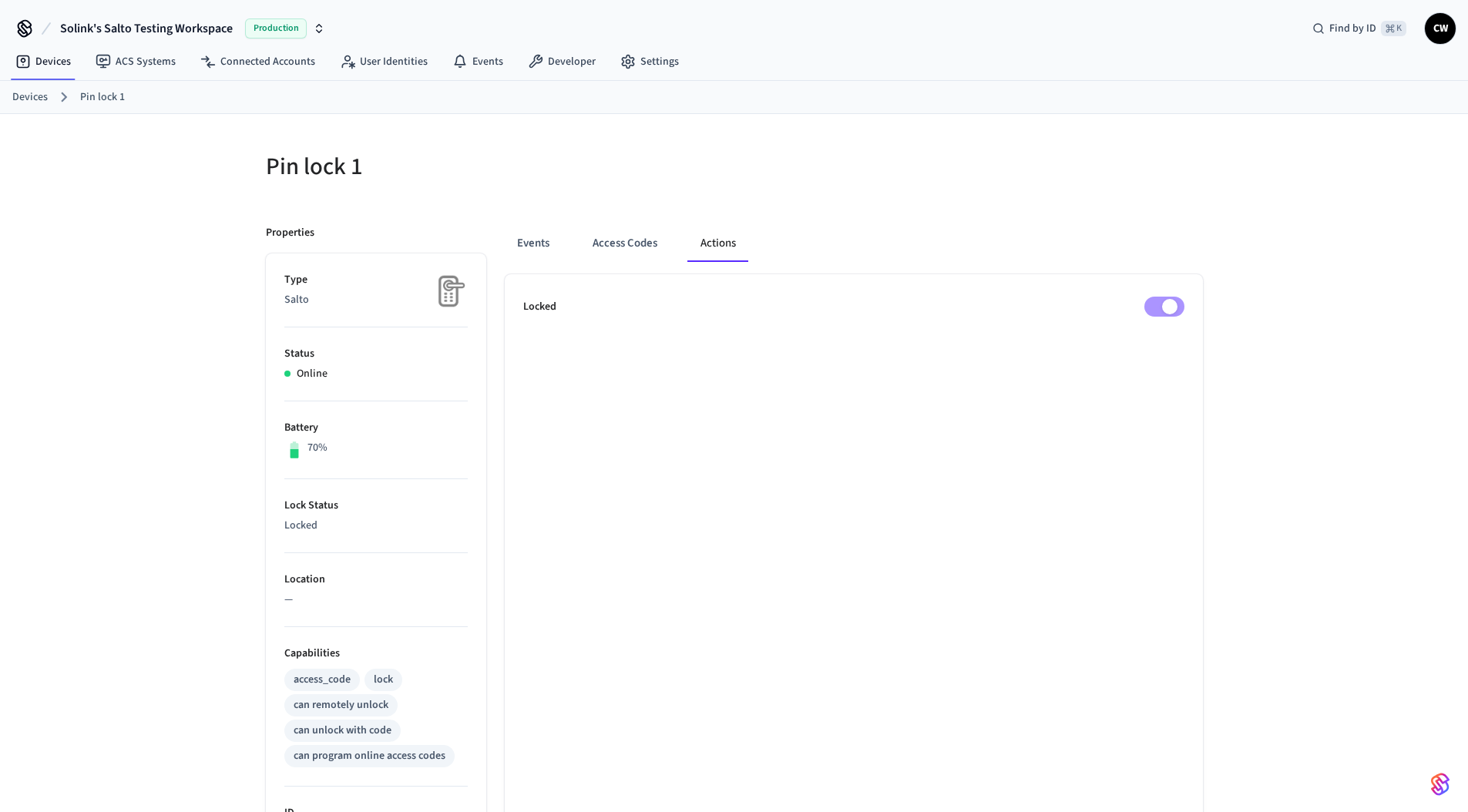
click at [1159, 226] on div "Events Access Codes Actions" at bounding box center [853, 243] width 698 height 37
click at [646, 63] on link "Settings" at bounding box center [649, 62] width 83 height 28
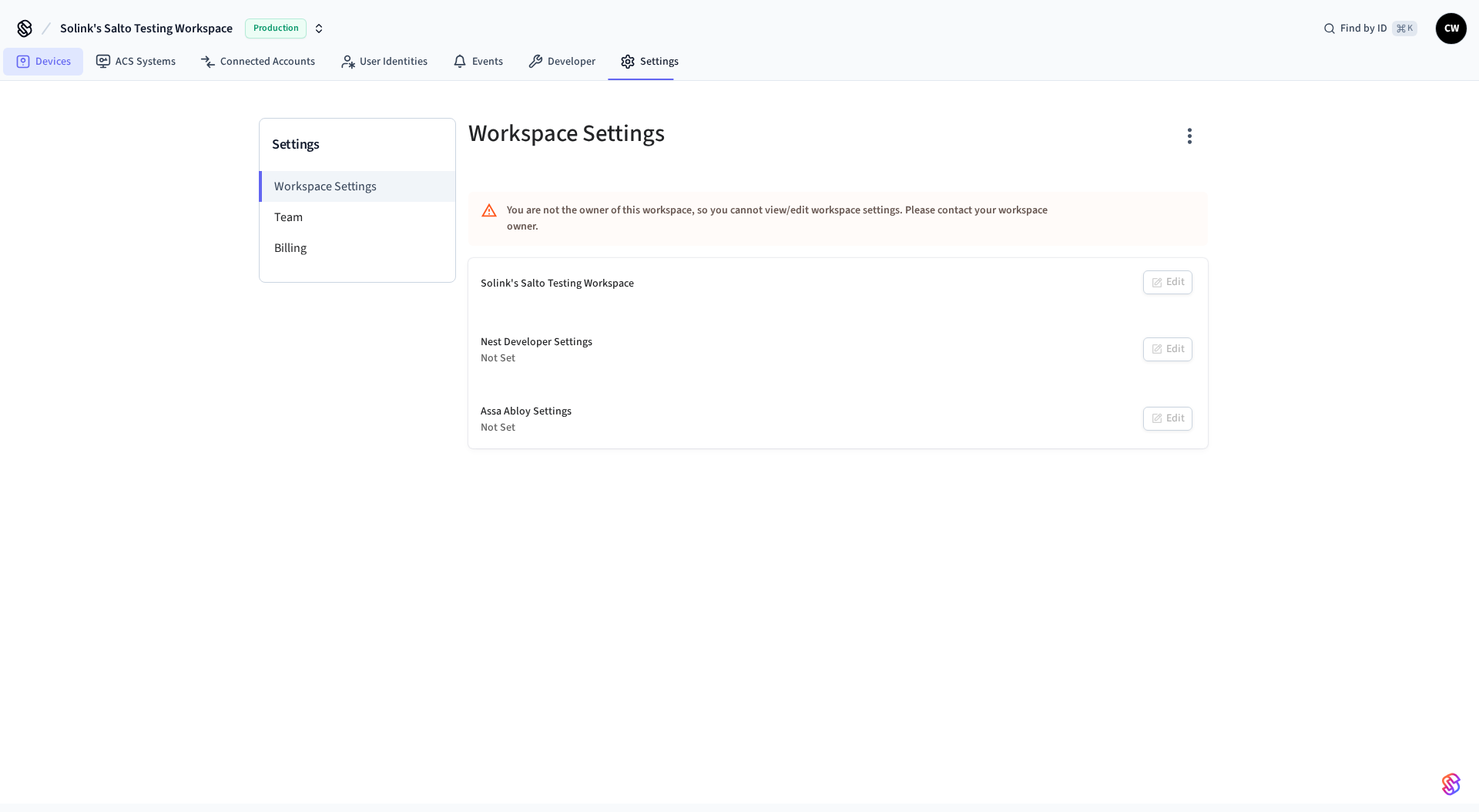
click at [54, 55] on link "Devices" at bounding box center [43, 62] width 80 height 28
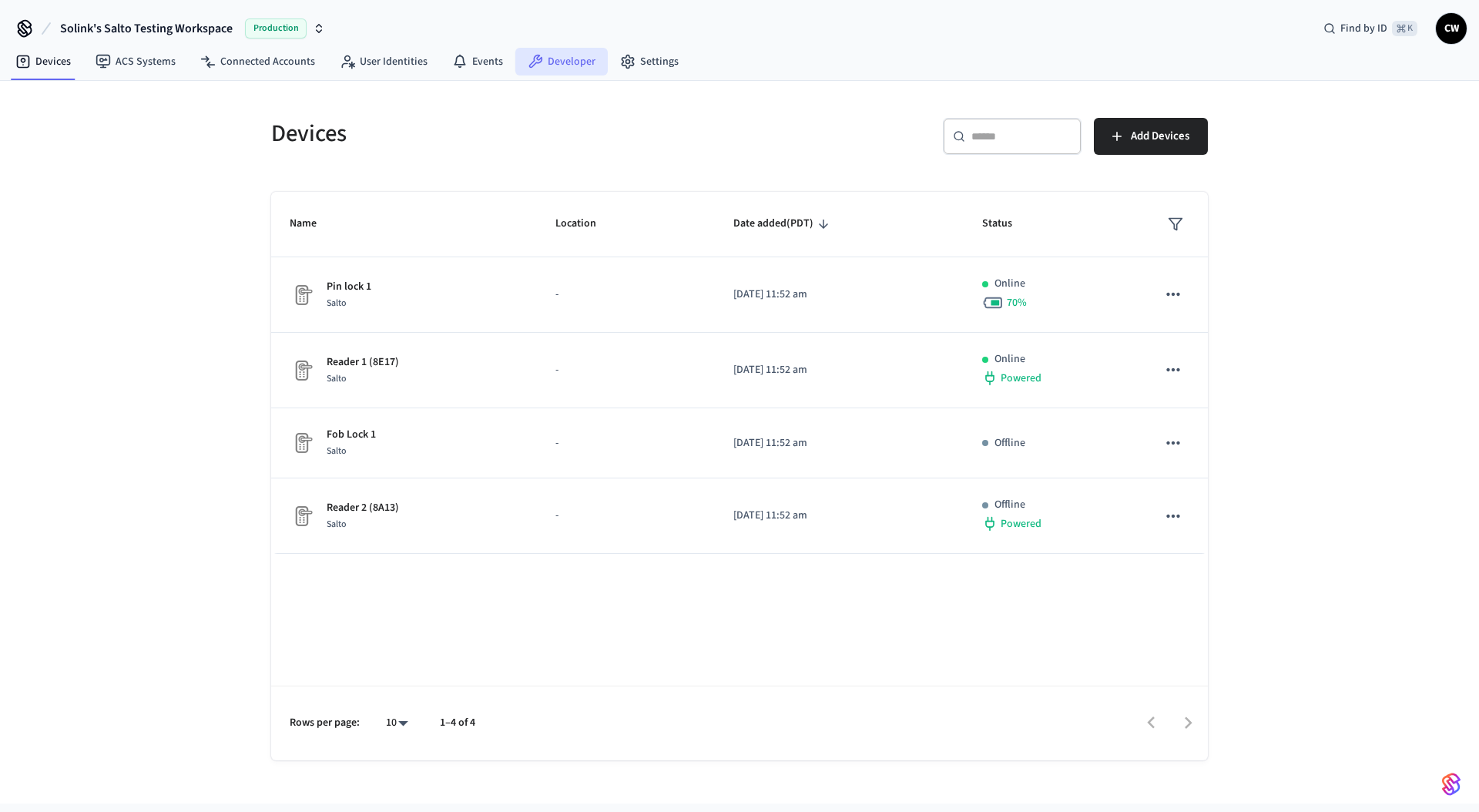
click at [550, 67] on link "Developer" at bounding box center [561, 62] width 93 height 28
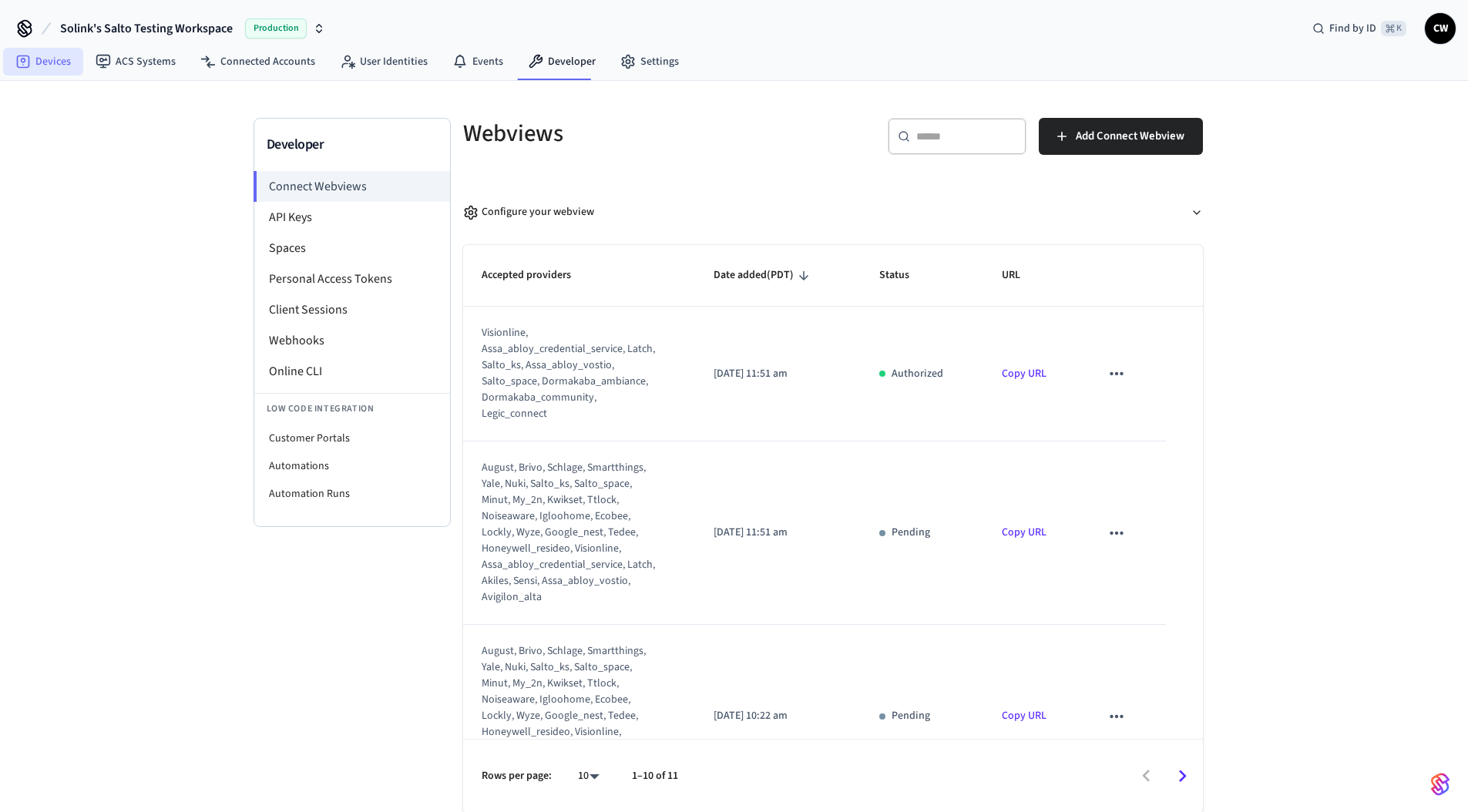
click at [62, 59] on link "Devices" at bounding box center [43, 62] width 80 height 28
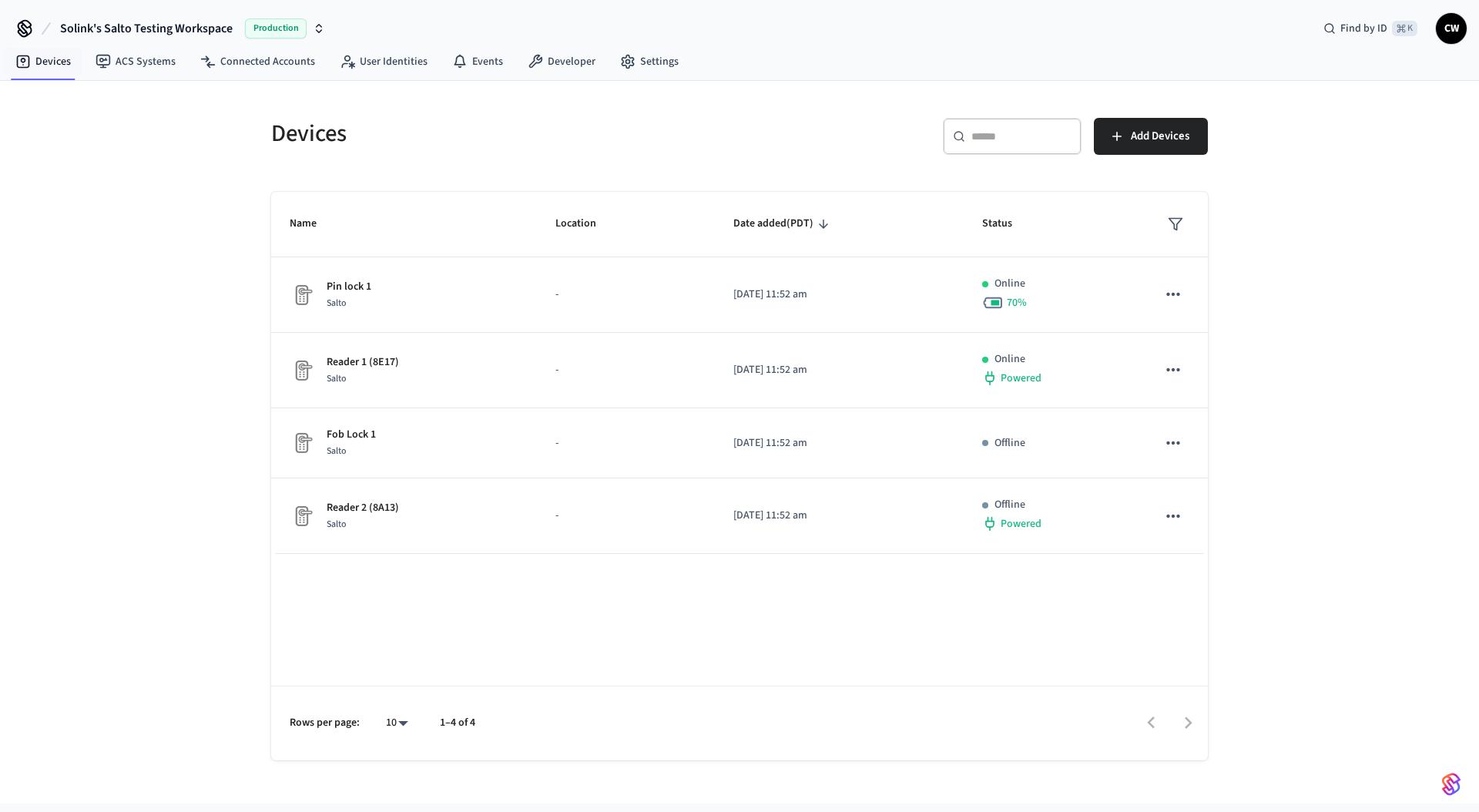
click at [107, 234] on div "Devices ​ ​ Add Devices Name Location Date added (PDT) Status Pin lock 1 Salto …" at bounding box center [739, 442] width 1479 height 723
click at [170, 329] on div "Devices ​ ​ Add Devices Name Location Date added (PDT) Status Pin lock 1 Salto …" at bounding box center [739, 442] width 1479 height 723
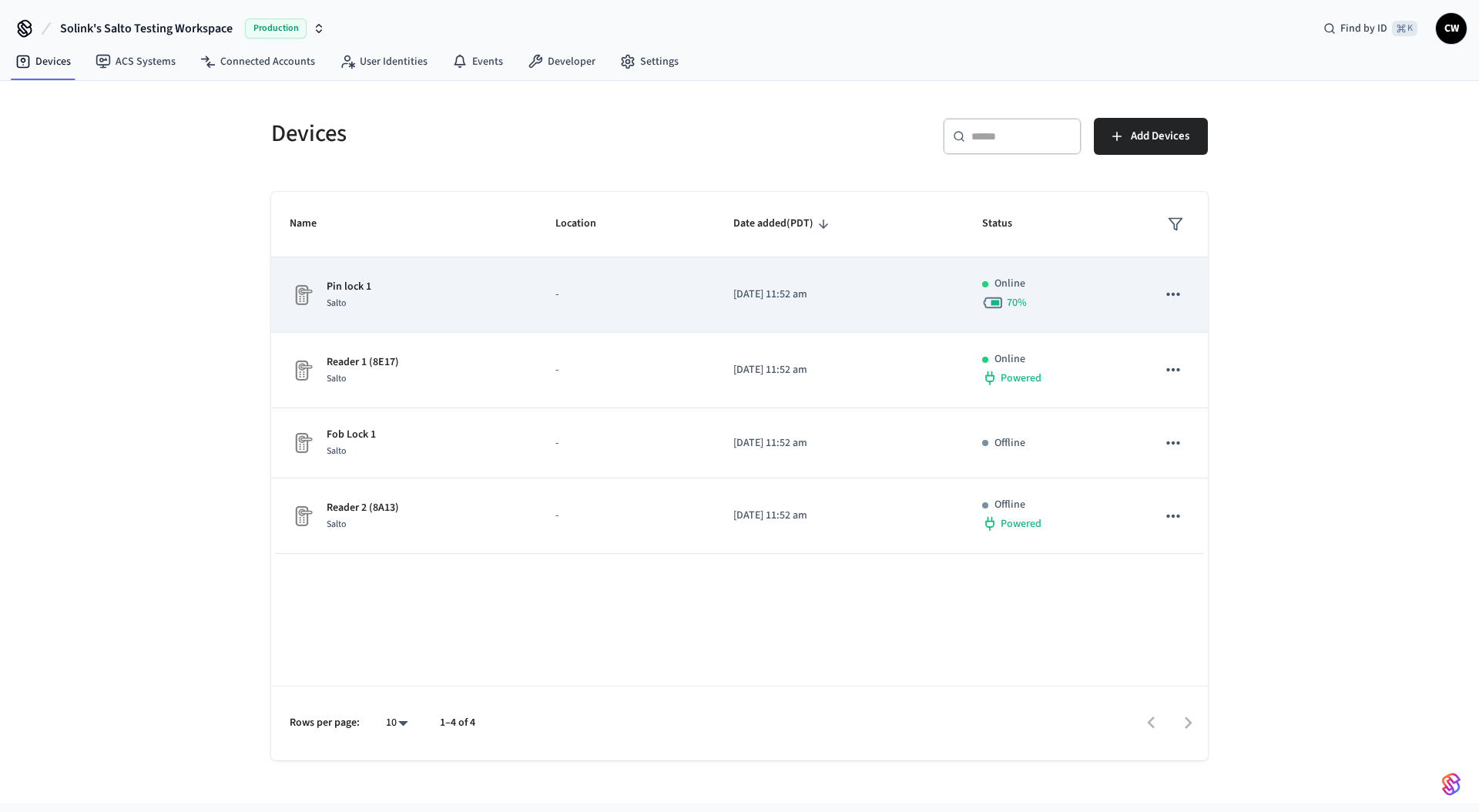
click at [422, 312] on td "Pin lock 1 Salto" at bounding box center [404, 295] width 266 height 75
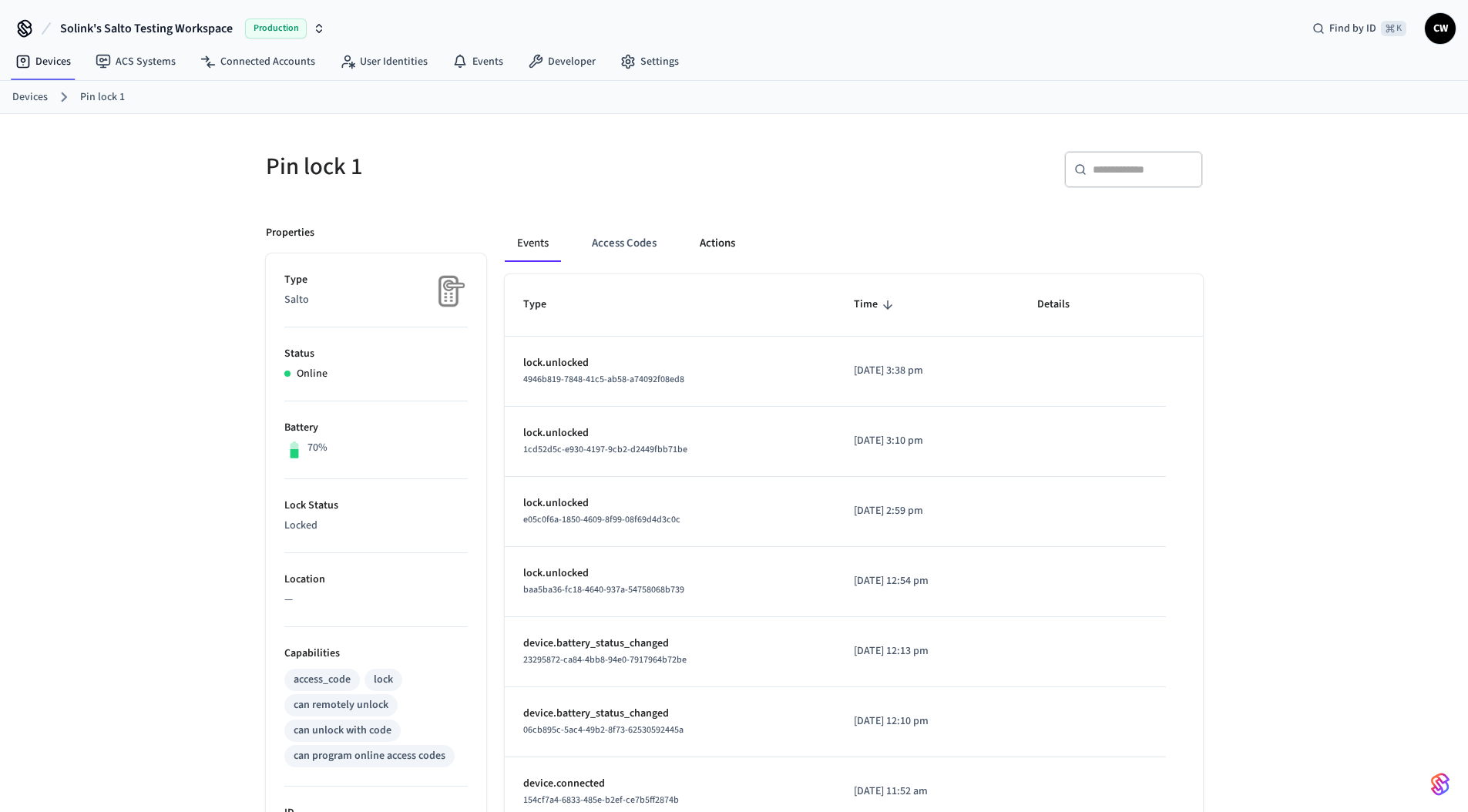
click at [736, 243] on button "Actions" at bounding box center [717, 243] width 60 height 37
click at [989, 197] on div "​ ​" at bounding box center [973, 176] width 460 height 49
click at [724, 230] on button "Actions" at bounding box center [717, 243] width 60 height 37
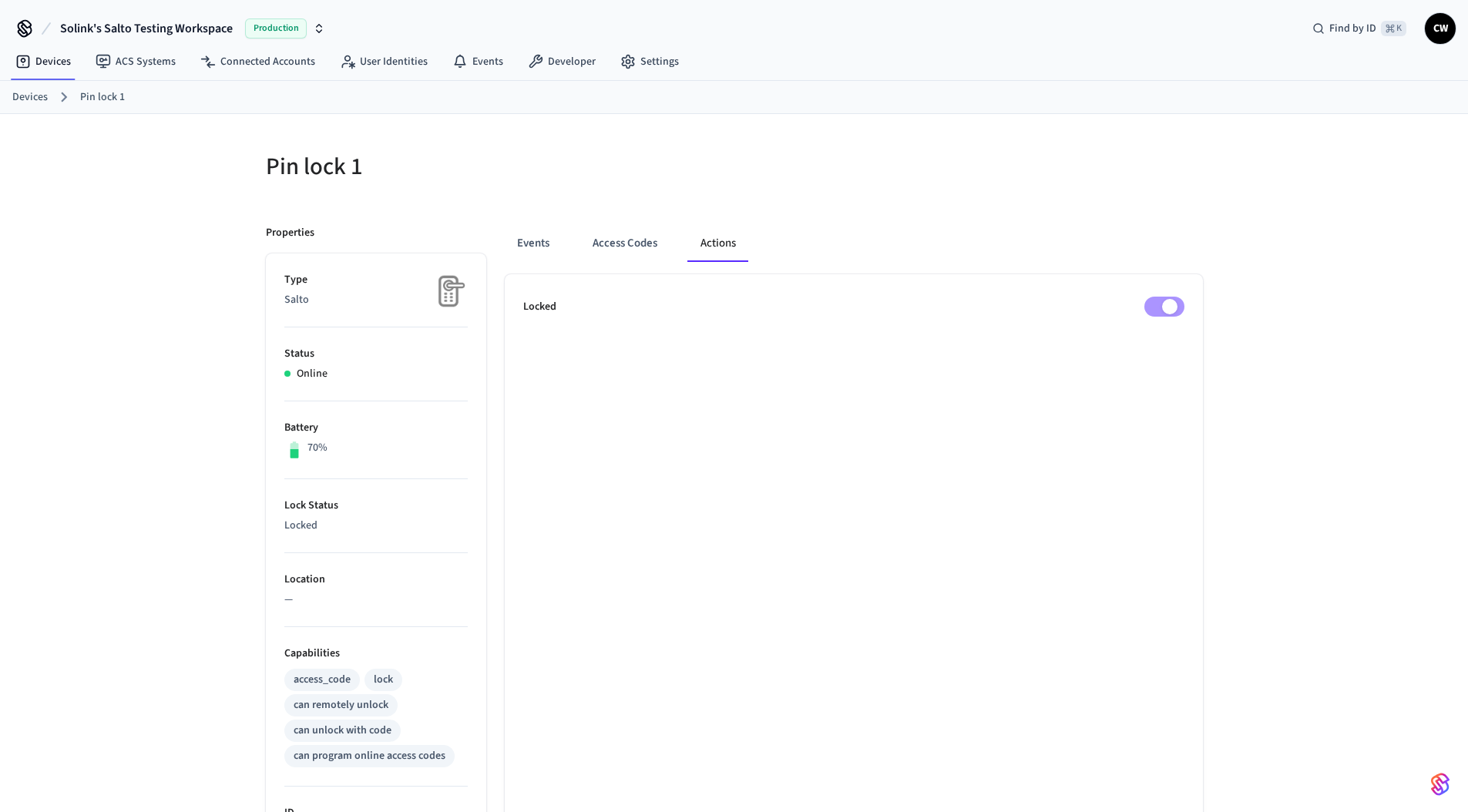
click at [1168, 317] on ul "Locked" at bounding box center [853, 756] width 698 height 965
click at [206, 282] on div "Pin lock 1 Properties Type Salto Status Online Battery 70% Lock Status Locked L…" at bounding box center [734, 677] width 1468 height 1125
click at [209, 274] on div "Pin lock 1 Properties Type Salto Status Online Battery 70% Lock Status Locked L…" at bounding box center [734, 677] width 1468 height 1125
click at [190, 196] on div "Pin lock 1 Properties Type Salto Status Online Battery 70% Lock Status Locked L…" at bounding box center [734, 677] width 1468 height 1125
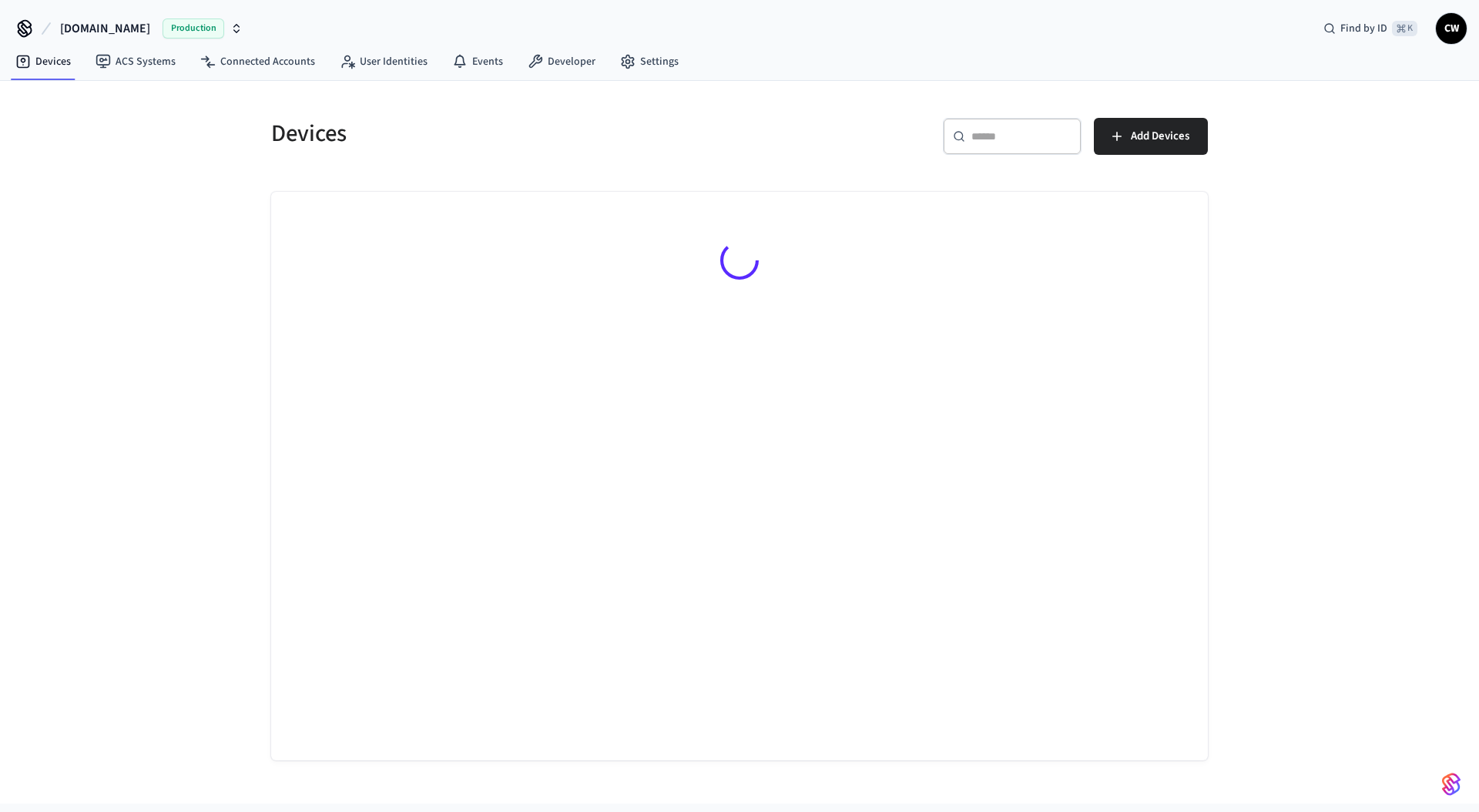
click at [125, 17] on button "[DOMAIN_NAME] Production" at bounding box center [152, 28] width 192 height 32
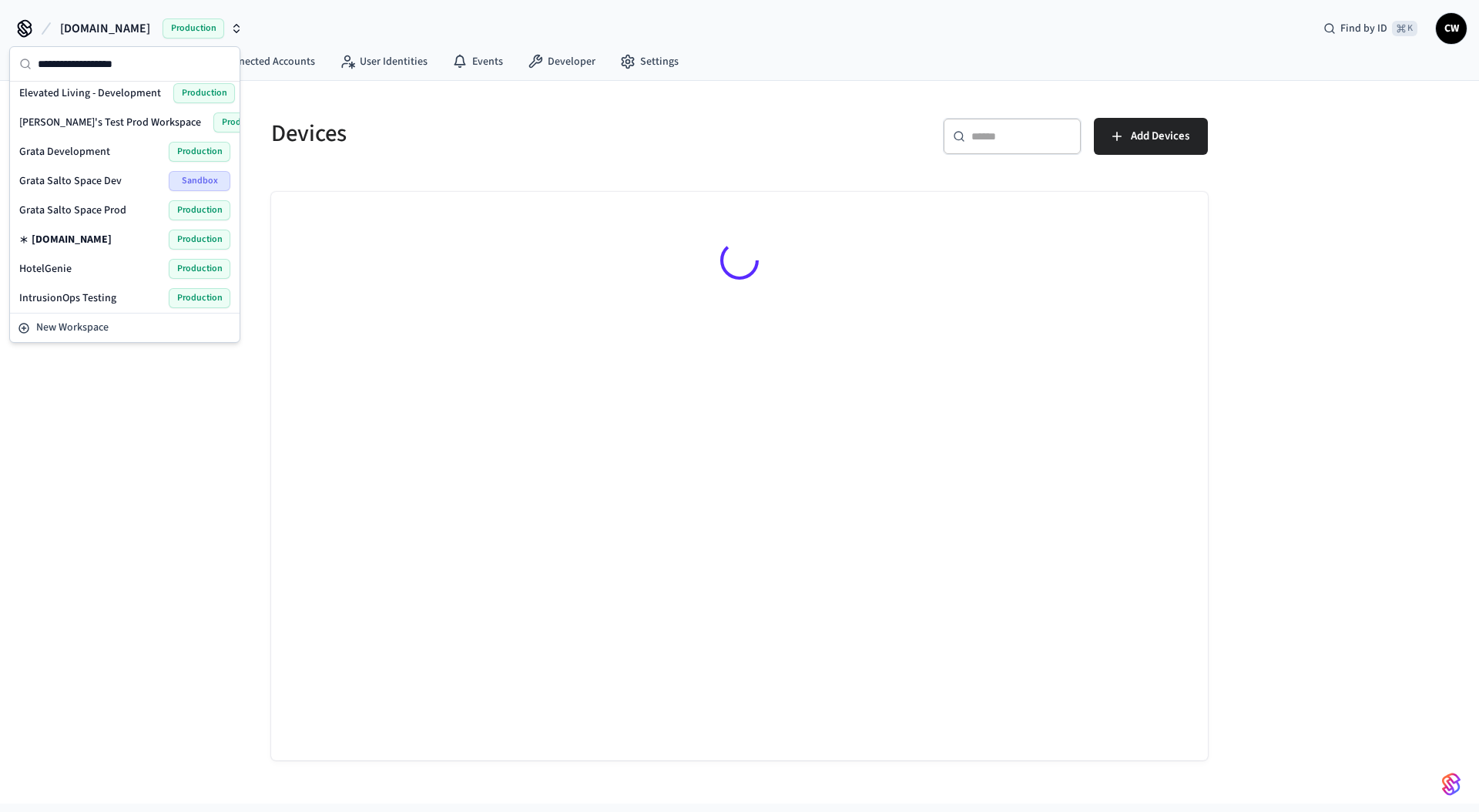
scroll to position [249, 0]
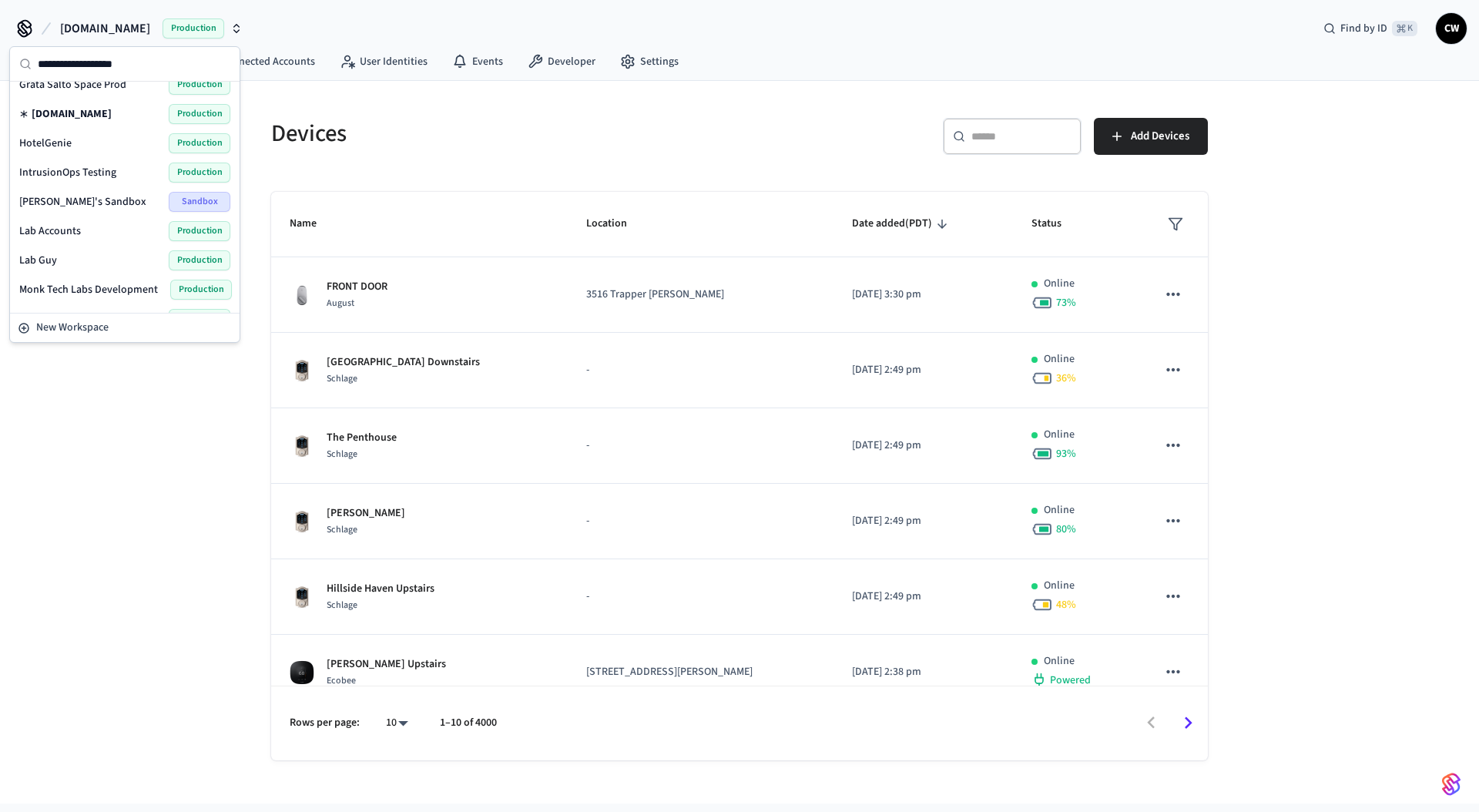
click at [54, 256] on span "Lab Guy" at bounding box center [38, 260] width 38 height 16
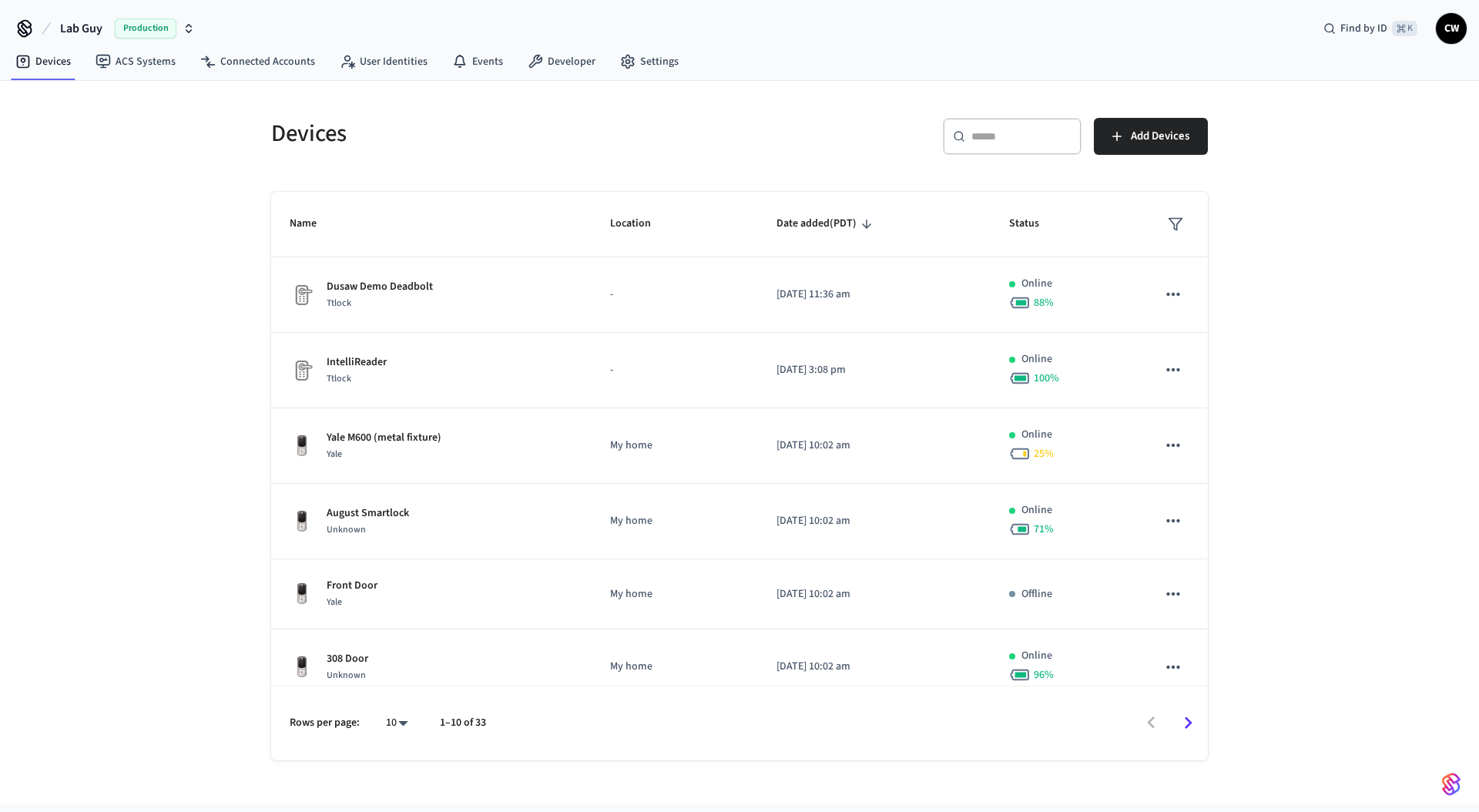
click at [135, 380] on div "Devices ​ ​ Add Devices Name Location Date added (PDT) Status Dusaw Demo Deadbo…" at bounding box center [739, 442] width 1479 height 723
click at [458, 133] on h5 "Devices" at bounding box center [501, 134] width 459 height 32
click at [294, 63] on link "Connected Accounts" at bounding box center [258, 62] width 139 height 28
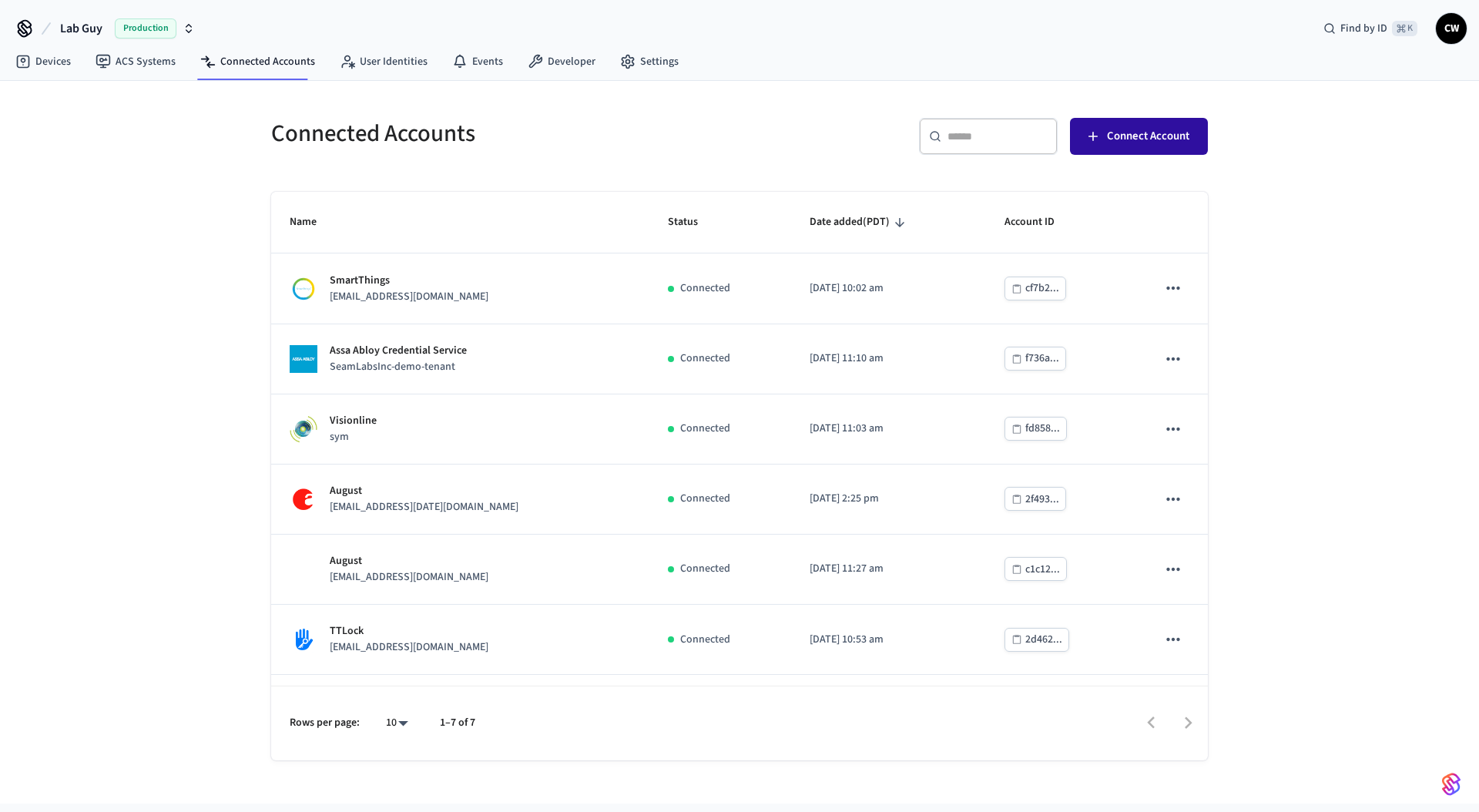
click at [1132, 125] on button "Connect Account" at bounding box center [1139, 136] width 138 height 37
click at [921, 114] on div "​ ​ Connect Account" at bounding box center [969, 133] width 477 height 68
click at [9, 157] on div "Connected Accounts ​ ​ Connect Account Name Status Date added (PDT) Account ID …" at bounding box center [739, 442] width 1479 height 723
click at [148, 191] on div "Connected Accounts ​ ​ Connect Account Name Status Date added (PDT) Account ID …" at bounding box center [739, 442] width 1479 height 723
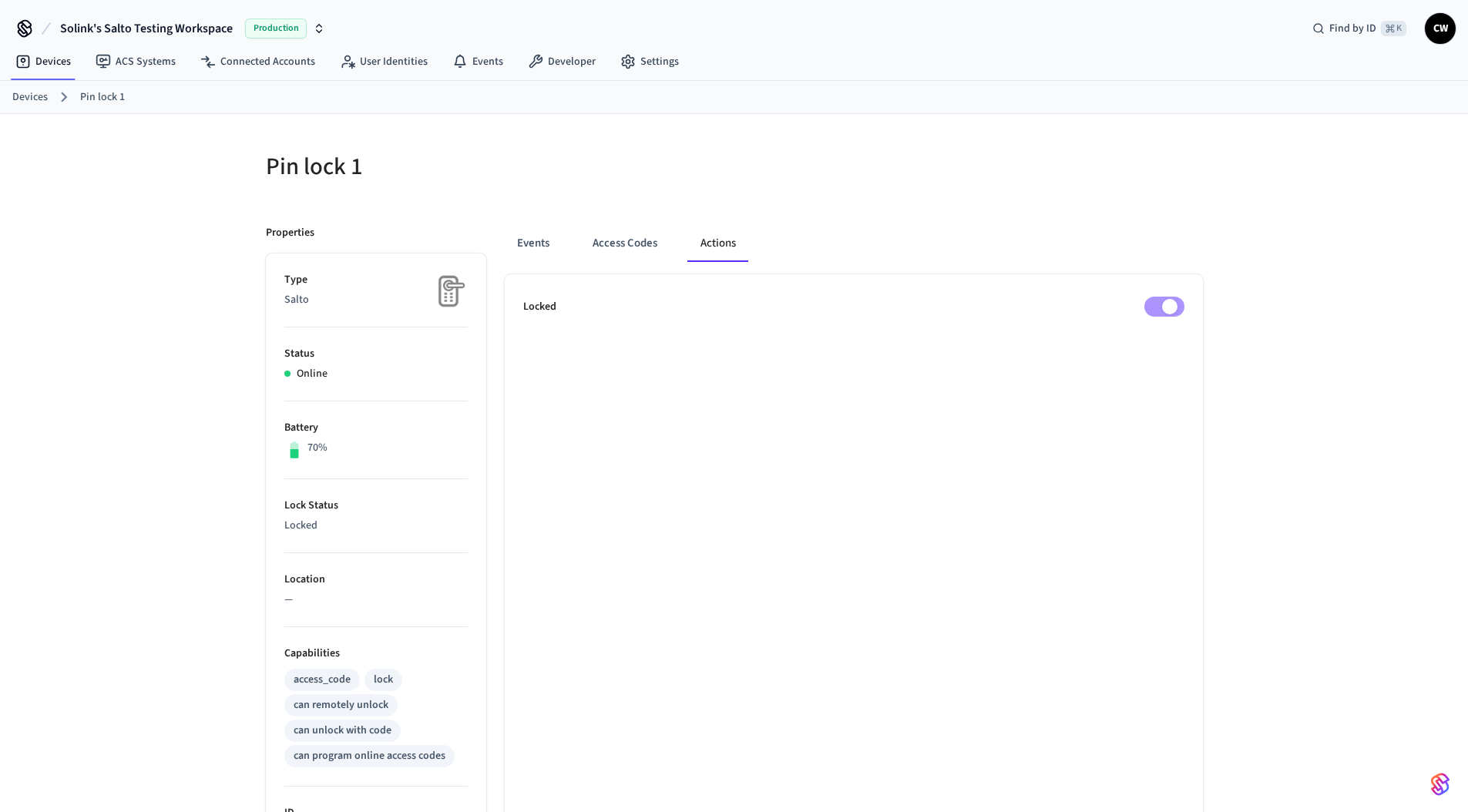
click at [435, 169] on h5 "Pin lock 1" at bounding box center [496, 167] width 460 height 32
click at [672, 153] on h5 "Pin lock 1" at bounding box center [496, 167] width 460 height 32
click at [158, 197] on div "Pin lock 1 Properties Type Salto Status Online Battery 70% Lock Status Locked L…" at bounding box center [734, 677] width 1468 height 1125
click at [127, 66] on link "ACS Systems" at bounding box center [135, 62] width 105 height 28
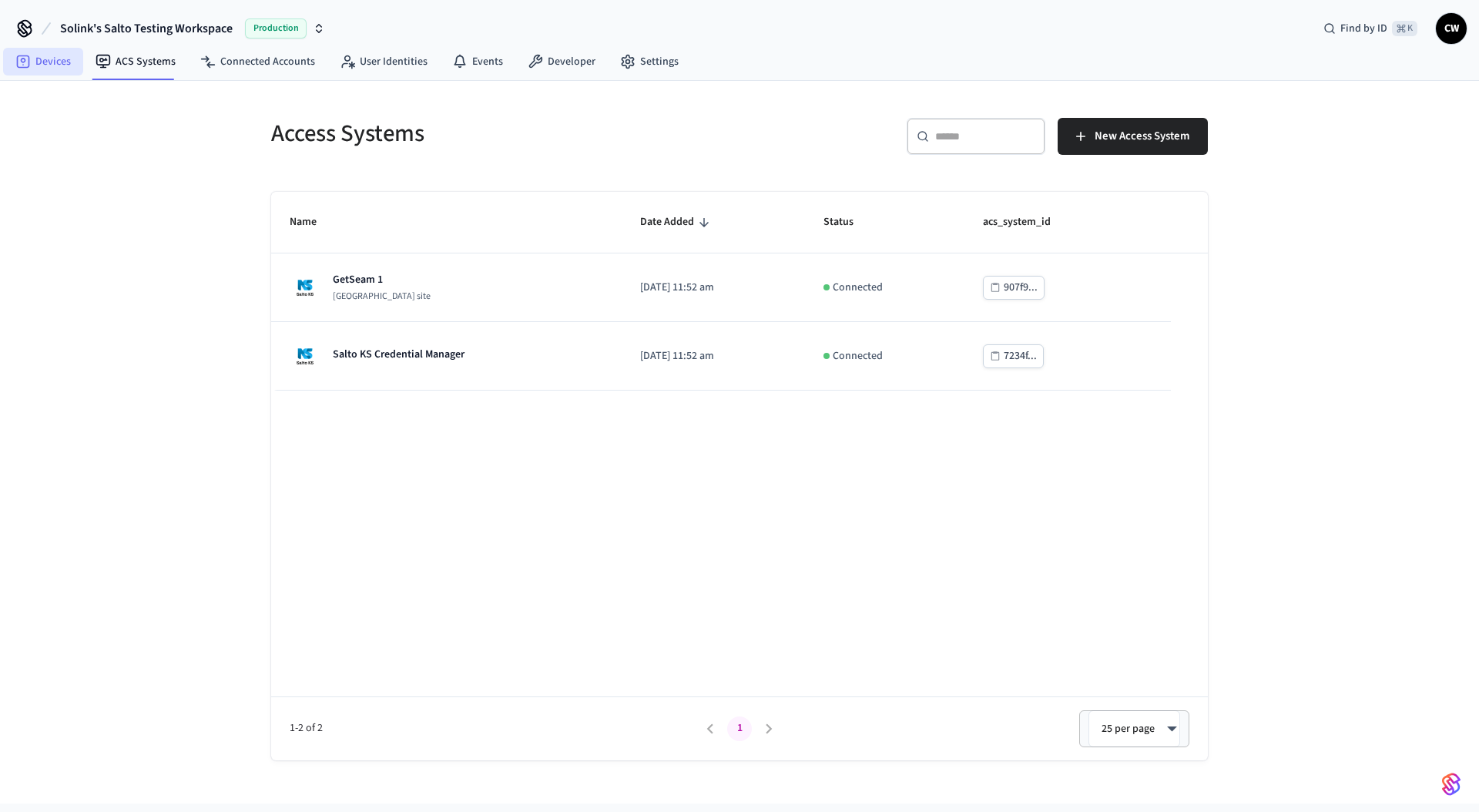
click at [57, 67] on link "Devices" at bounding box center [43, 62] width 80 height 28
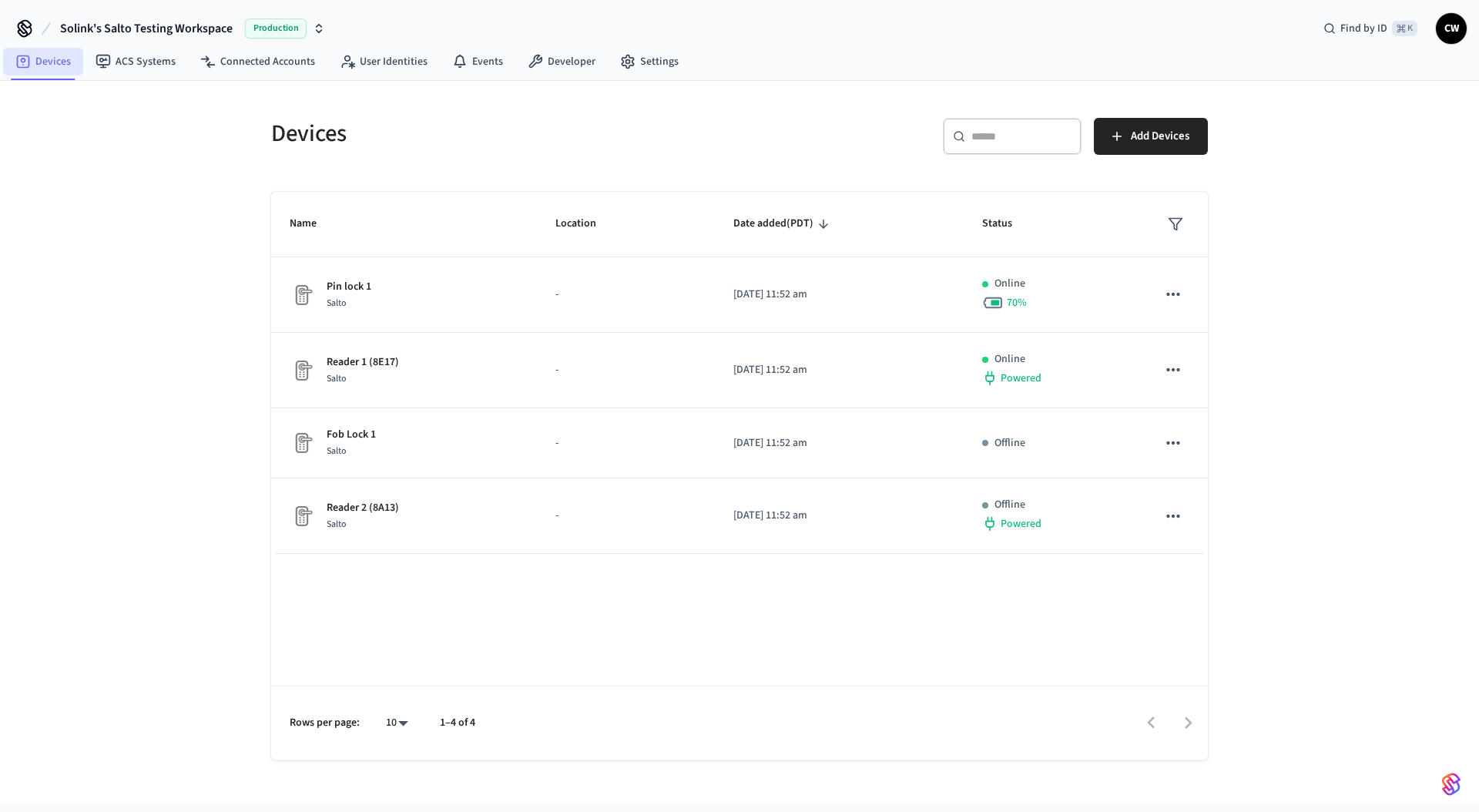
click at [58, 62] on link "Devices" at bounding box center [43, 62] width 80 height 28
click at [191, 263] on div "Devices ​ ​ Add Devices Name Location Date added (PDT) Status Pin lock 1 Salto …" at bounding box center [739, 442] width 1479 height 723
click at [239, 399] on div "Devices ​ ​ Add Devices Name Location Date added (PDT) Status Pin lock 1 Salto …" at bounding box center [739, 442] width 1479 height 723
